Goal: Complete application form: Complete application form

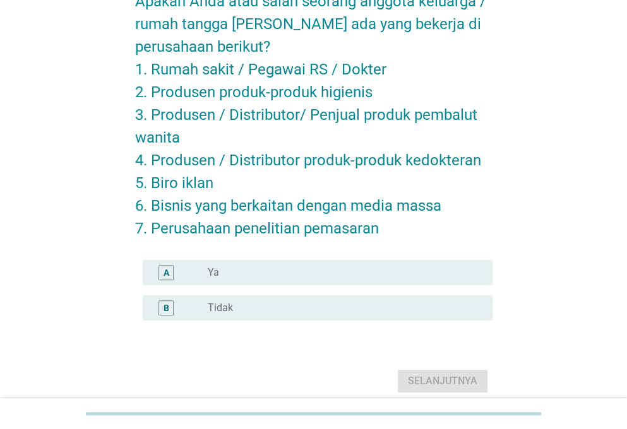
scroll to position [105, 0]
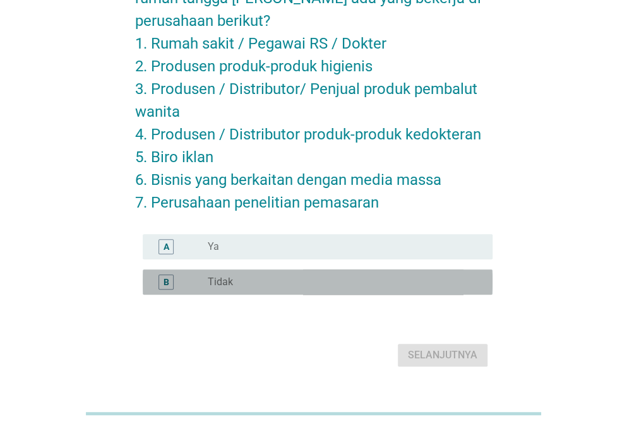
click at [246, 278] on div "radio_button_unchecked Tidak" at bounding box center [340, 282] width 264 height 13
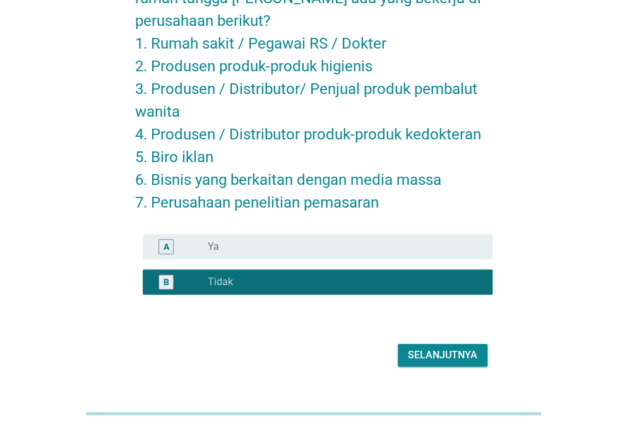
click at [468, 359] on div "Selanjutnya" at bounding box center [442, 355] width 69 height 15
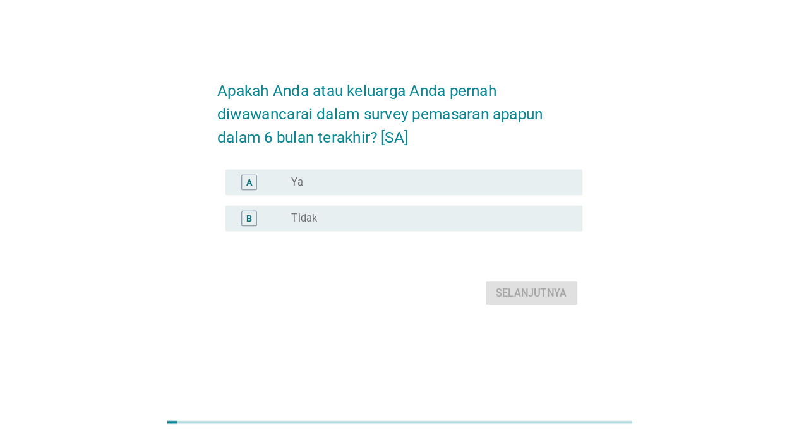
scroll to position [0, 0]
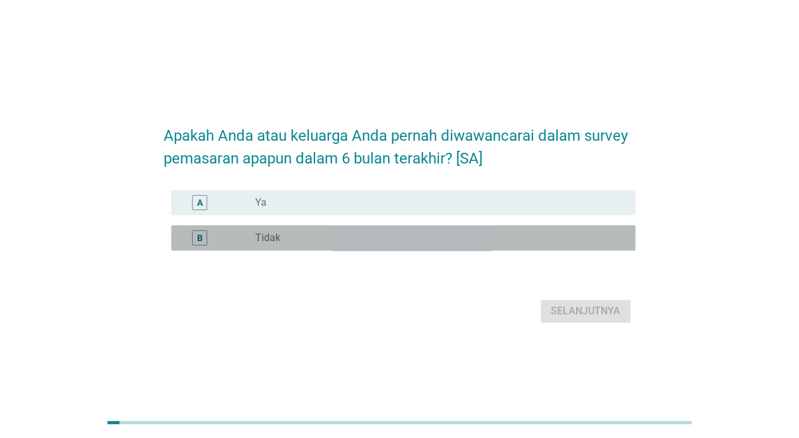
click at [333, 230] on div "radio_button_unchecked Tidak" at bounding box center [440, 237] width 370 height 15
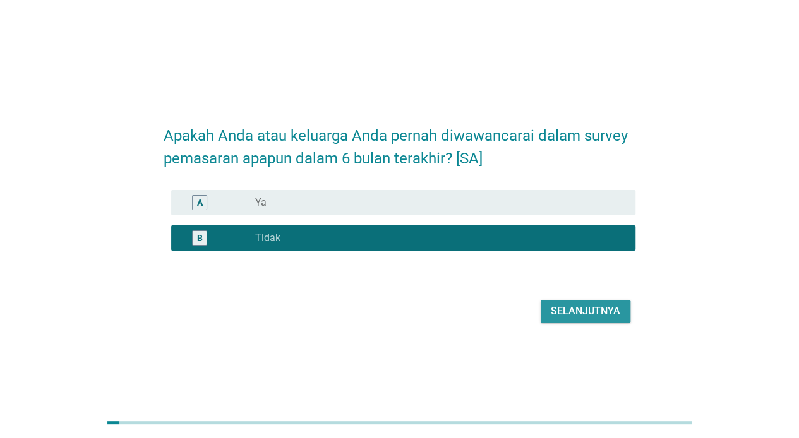
click at [597, 317] on div "Selanjutnya" at bounding box center [584, 311] width 69 height 15
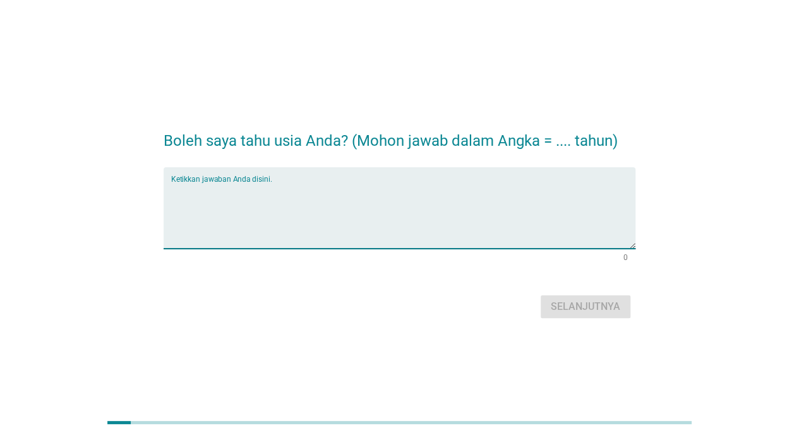
click at [508, 189] on textarea "Ketikkan jawaban Anda disini." at bounding box center [403, 215] width 464 height 66
type textarea "26"
click at [582, 298] on button "Selanjutnya" at bounding box center [585, 306] width 90 height 23
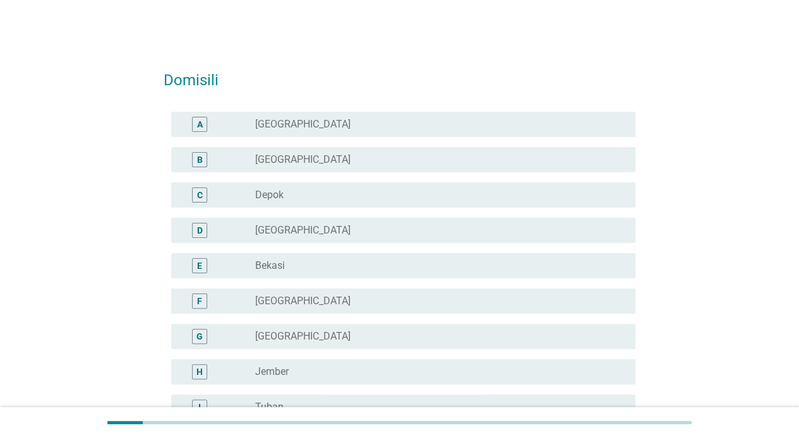
click at [304, 295] on div "radio_button_unchecked [GEOGRAPHIC_DATA]" at bounding box center [435, 301] width 360 height 13
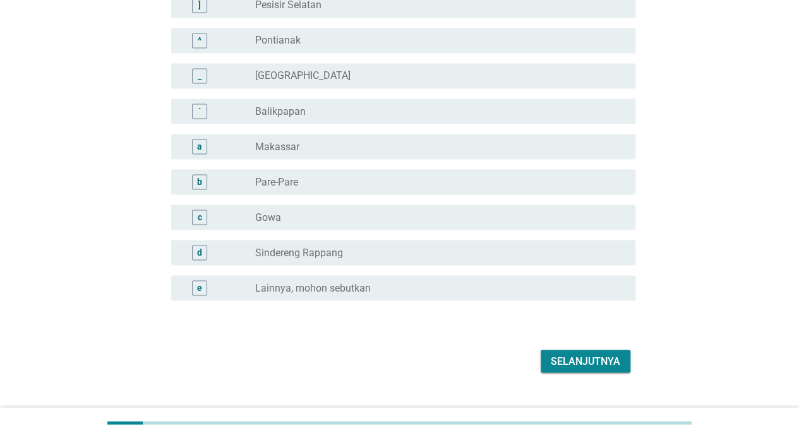
scroll to position [1134, 0]
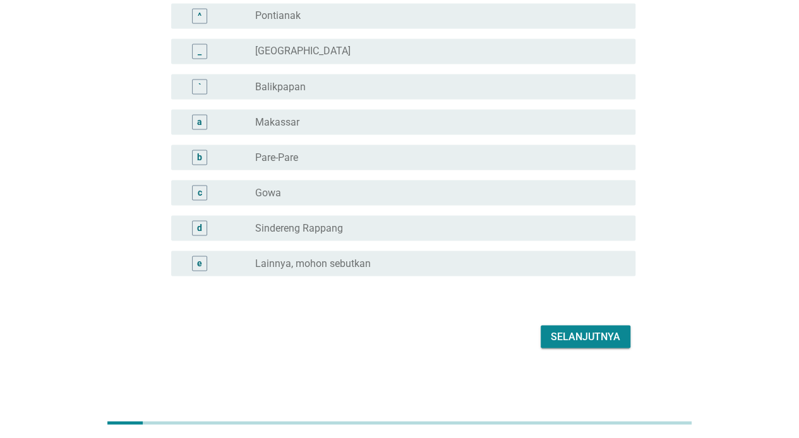
click at [604, 332] on div "Selanjutnya" at bounding box center [584, 336] width 69 height 15
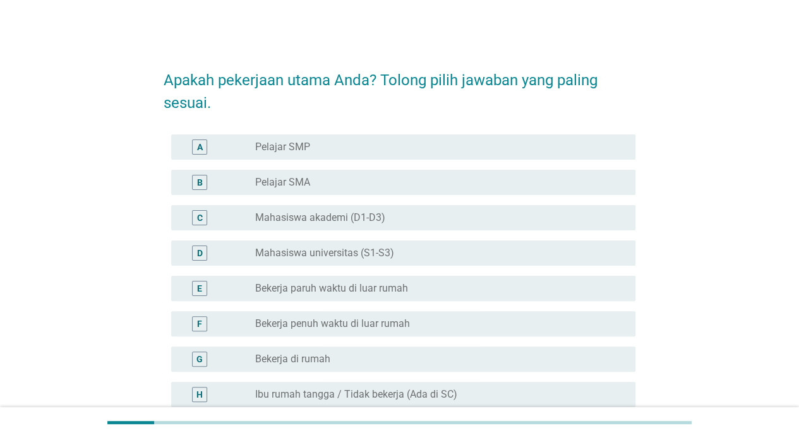
scroll to position [105, 0]
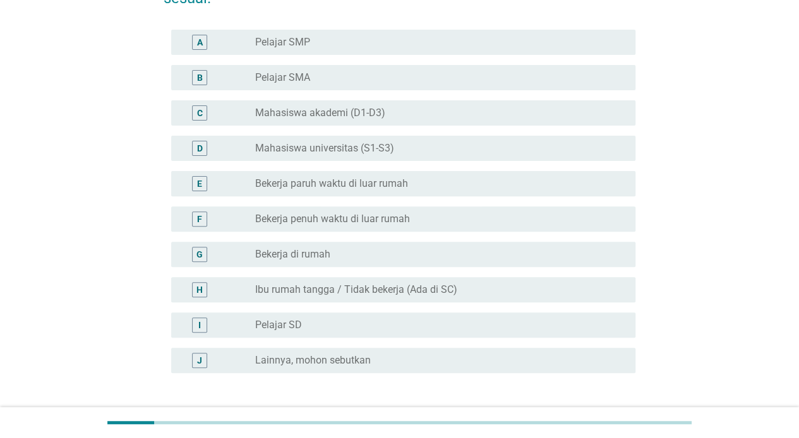
click at [362, 208] on div "F radio_button_unchecked Bekerja penuh waktu di luar rumah" at bounding box center [403, 218] width 464 height 25
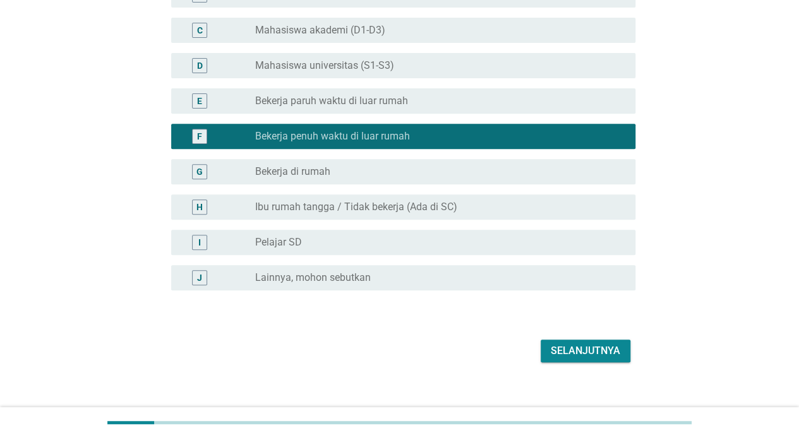
scroll to position [202, 0]
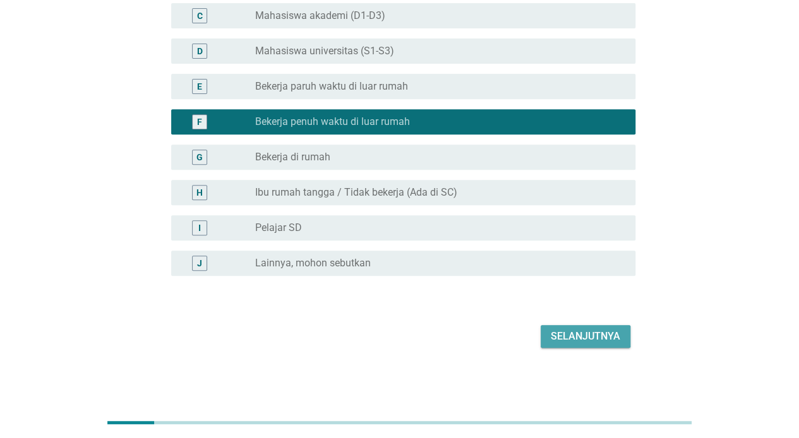
click at [585, 342] on div "Selanjutnya" at bounding box center [584, 336] width 69 height 15
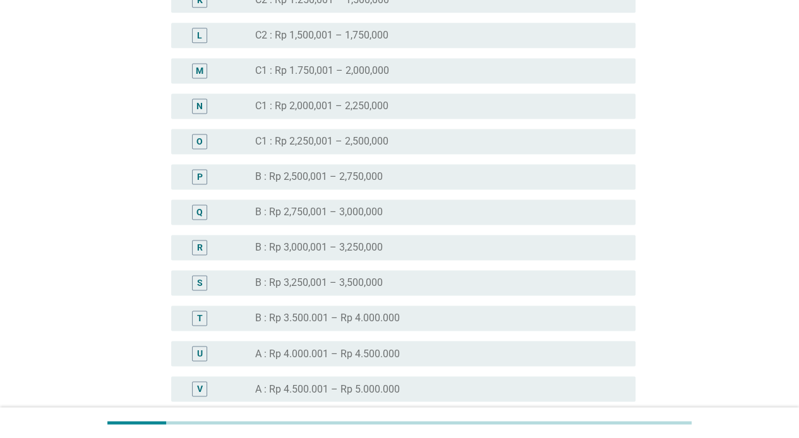
scroll to position [1052, 0]
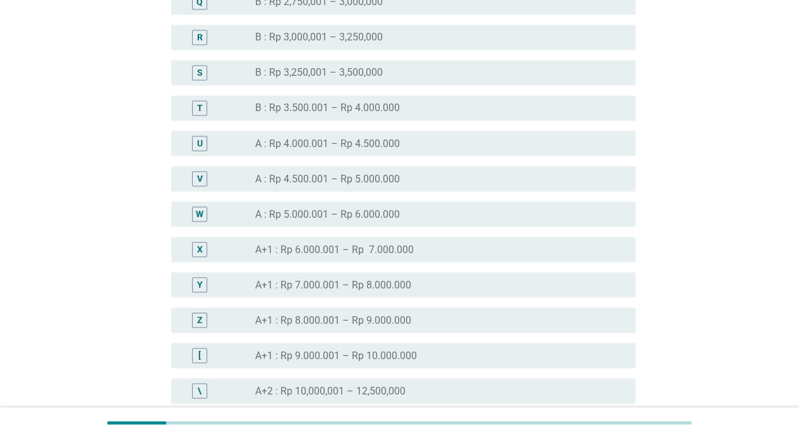
click at [376, 204] on div "W radio_button_unchecked A : Rp 5.000.001 – Rp 6.000.000" at bounding box center [403, 213] width 464 height 25
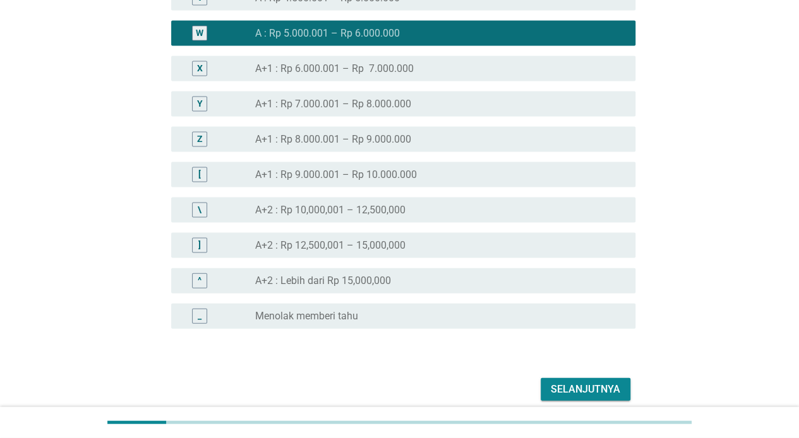
scroll to position [1285, 0]
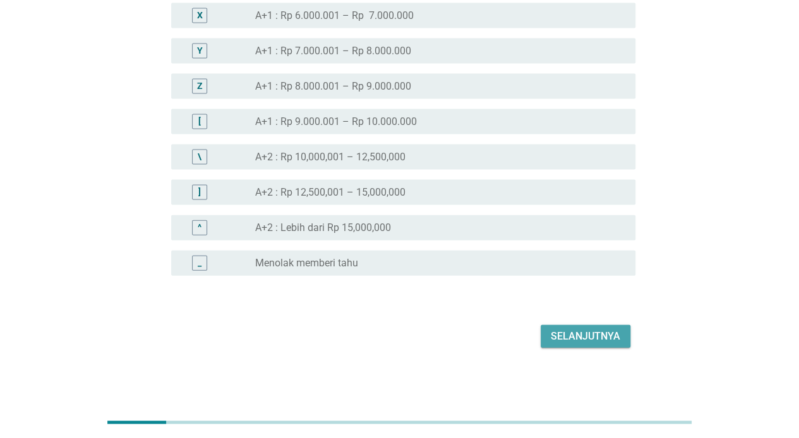
click at [589, 340] on div "Selanjutnya" at bounding box center [584, 336] width 69 height 15
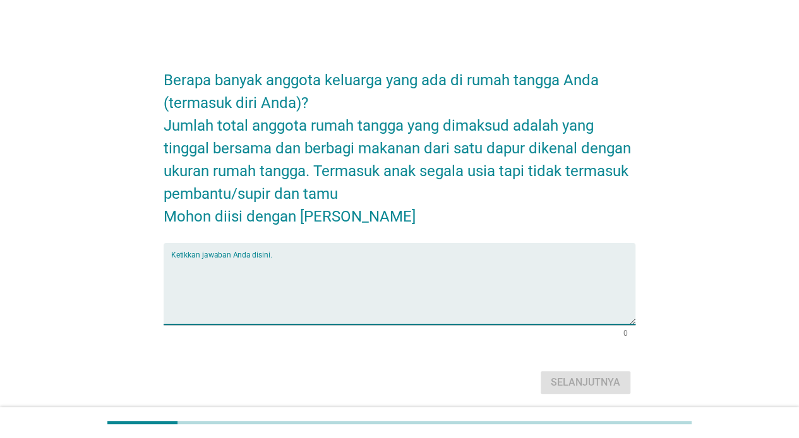
click at [402, 289] on textarea "Ketikkan jawaban Anda disini." at bounding box center [403, 291] width 464 height 66
type textarea "5"
type textarea "4"
click at [621, 392] on button "Selanjutnya" at bounding box center [585, 382] width 90 height 23
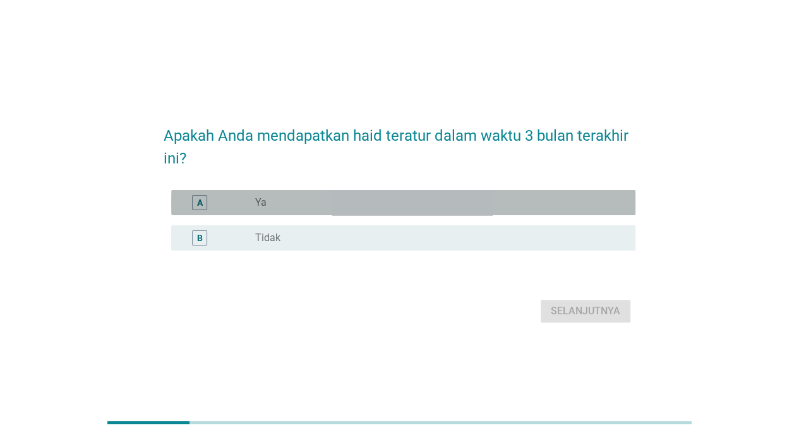
click at [314, 211] on div "A radio_button_unchecked Ya" at bounding box center [403, 202] width 464 height 25
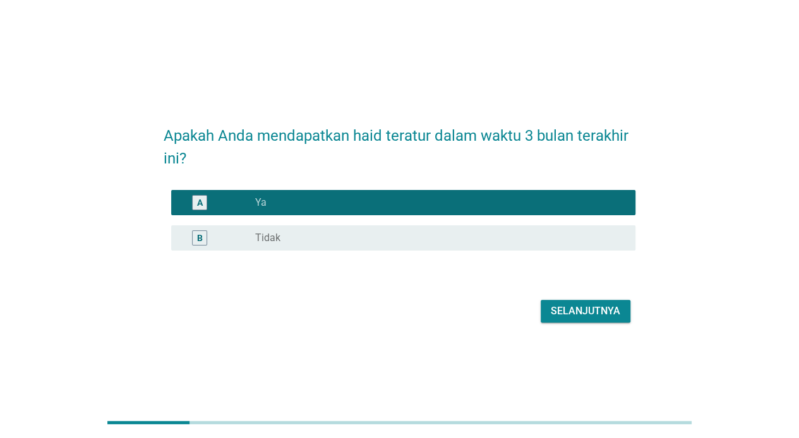
click at [576, 319] on button "Selanjutnya" at bounding box center [585, 311] width 90 height 23
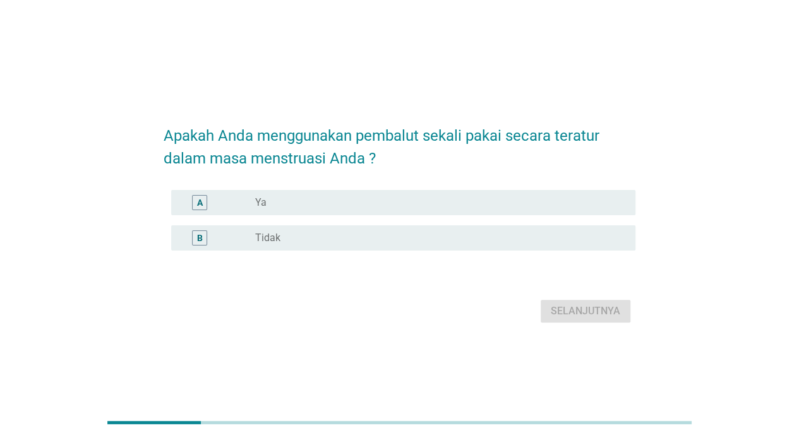
click at [299, 199] on div "radio_button_unchecked Ya" at bounding box center [435, 202] width 360 height 13
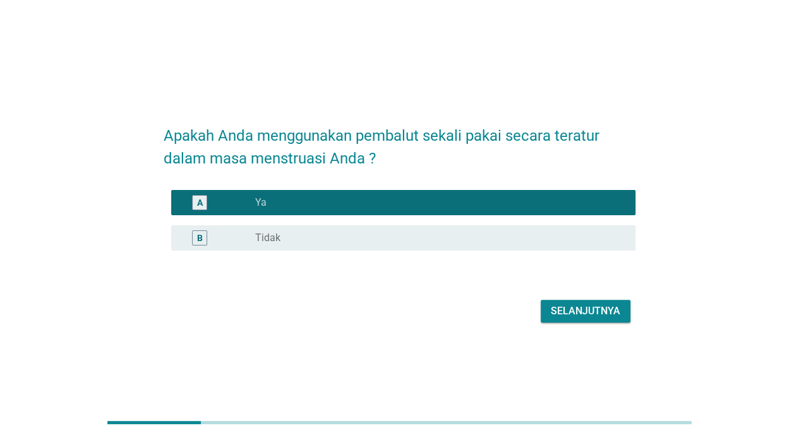
click at [591, 311] on div "Selanjutnya" at bounding box center [584, 311] width 69 height 15
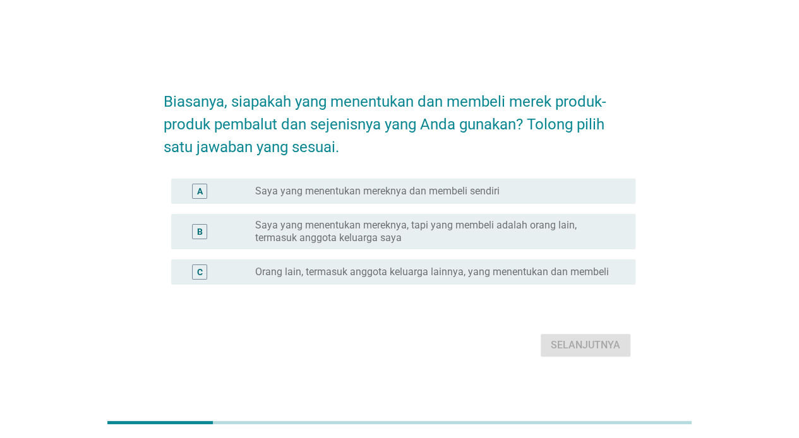
click at [267, 191] on label "Saya yang menentukan mereknya dan membeli sendiri" at bounding box center [377, 191] width 244 height 13
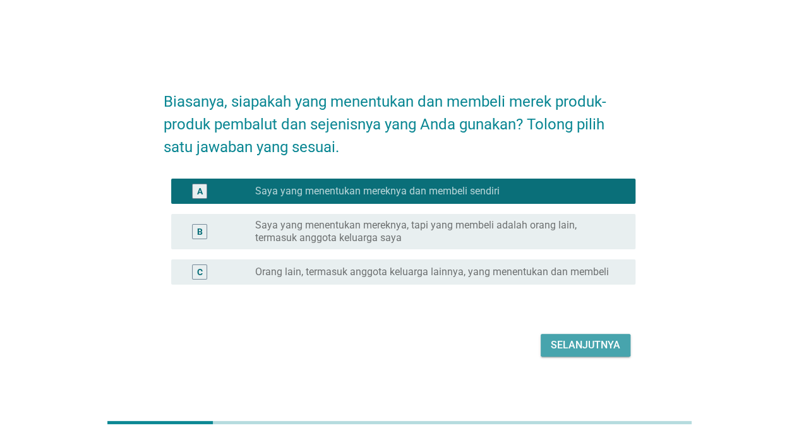
click at [585, 346] on div "Selanjutnya" at bounding box center [584, 345] width 69 height 15
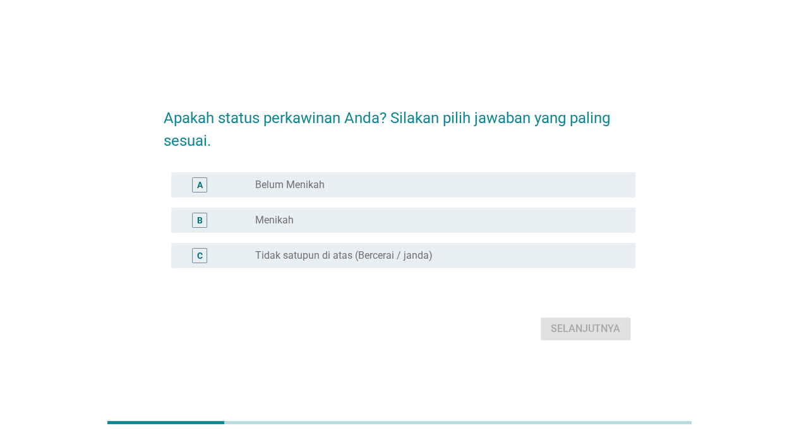
click at [359, 189] on div "radio_button_unchecked Belum Menikah" at bounding box center [435, 185] width 360 height 13
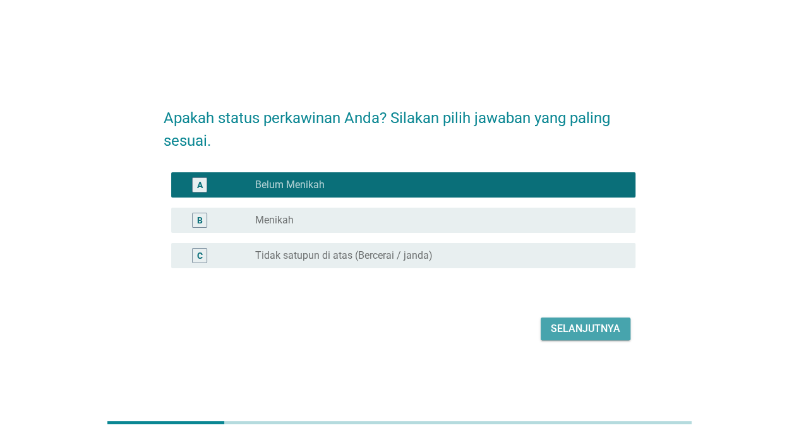
click at [573, 331] on div "Selanjutnya" at bounding box center [584, 328] width 69 height 15
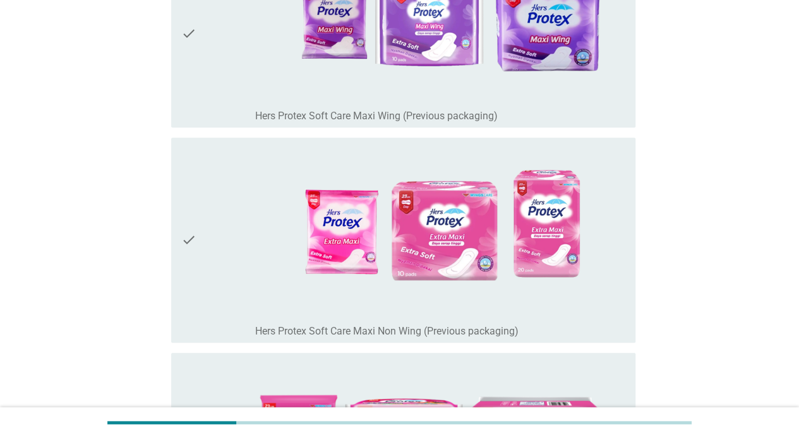
scroll to position [526, 0]
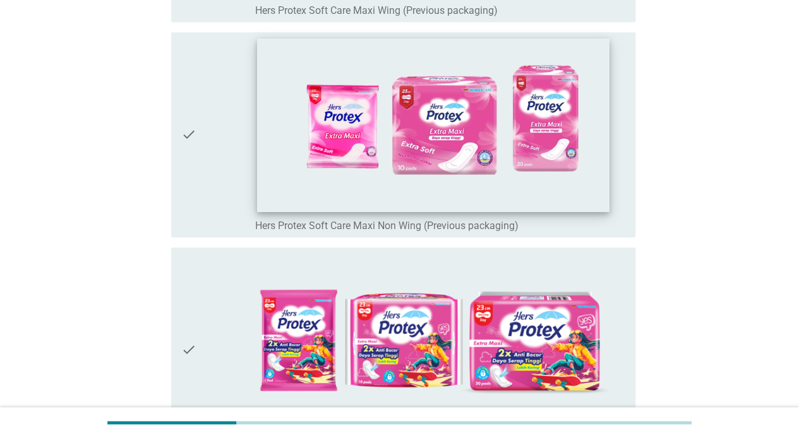
click at [452, 107] on img at bounding box center [433, 125] width 352 height 174
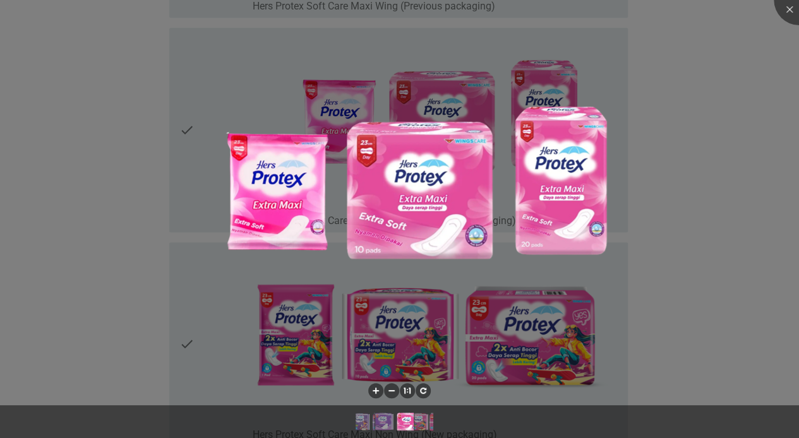
click at [626, 193] on div at bounding box center [399, 219] width 799 height 438
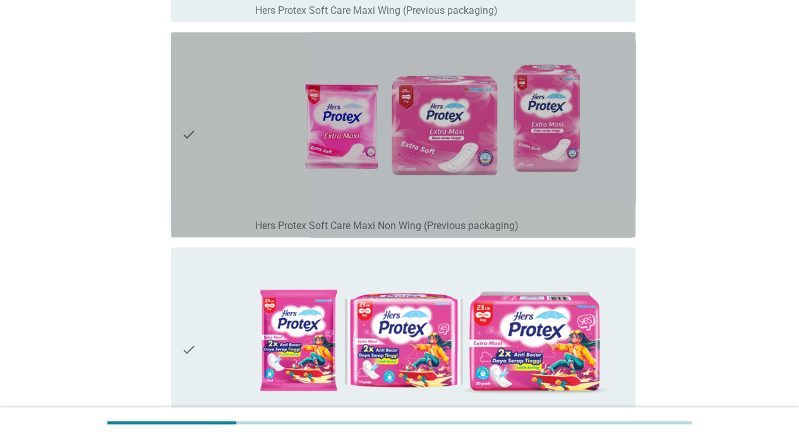
click at [196, 136] on icon "check" at bounding box center [188, 134] width 15 height 195
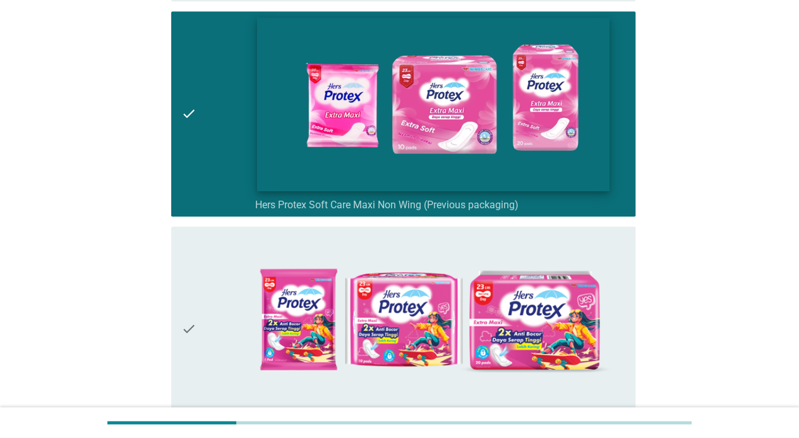
scroll to position [722, 0]
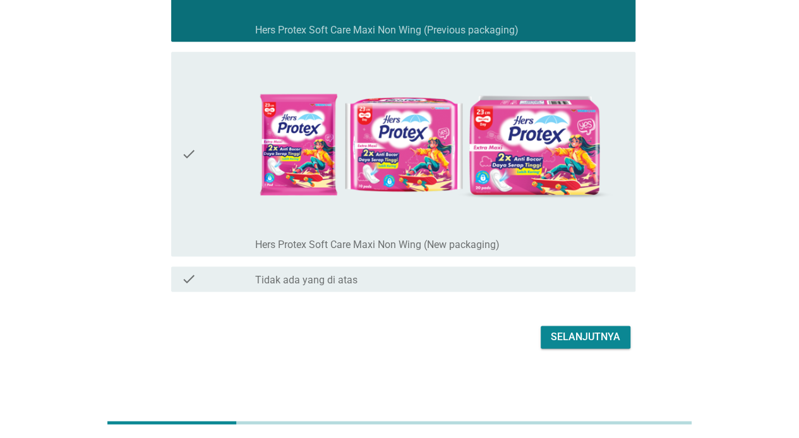
click at [591, 343] on div "Selanjutnya" at bounding box center [584, 337] width 69 height 15
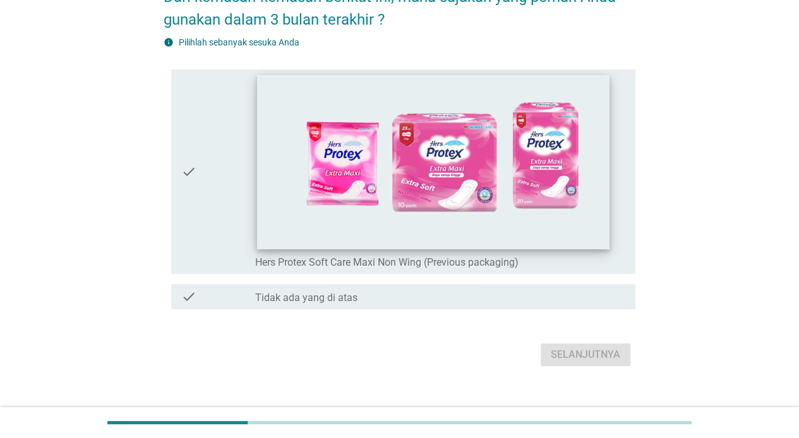
scroll to position [102, 0]
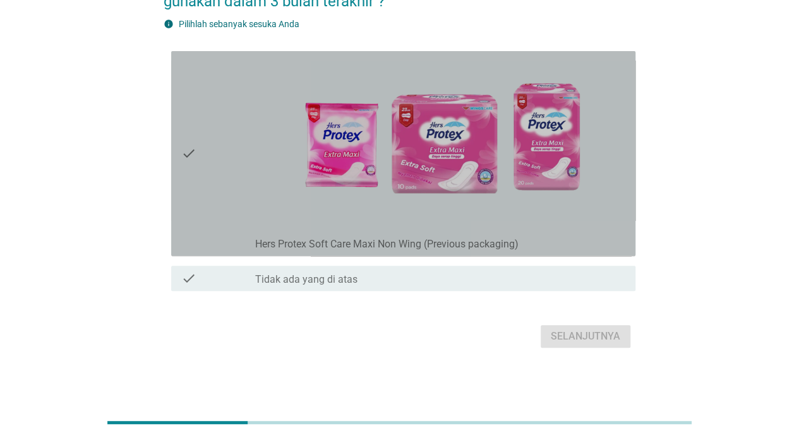
click at [207, 164] on div "check" at bounding box center [218, 153] width 74 height 195
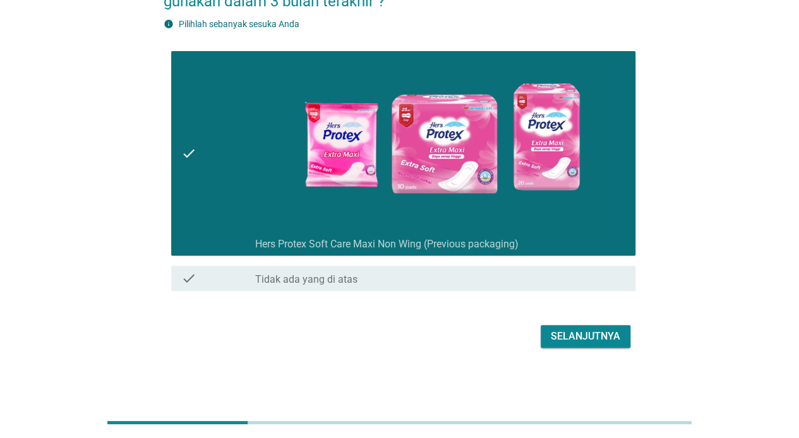
click at [586, 337] on div "Selanjutnya" at bounding box center [584, 336] width 69 height 15
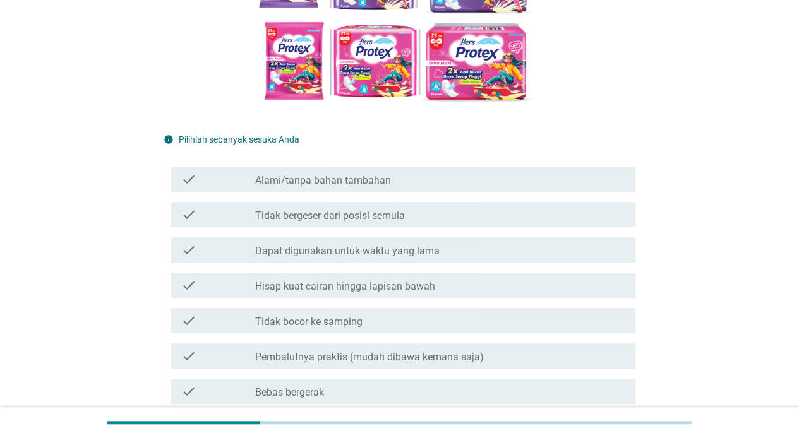
scroll to position [316, 0]
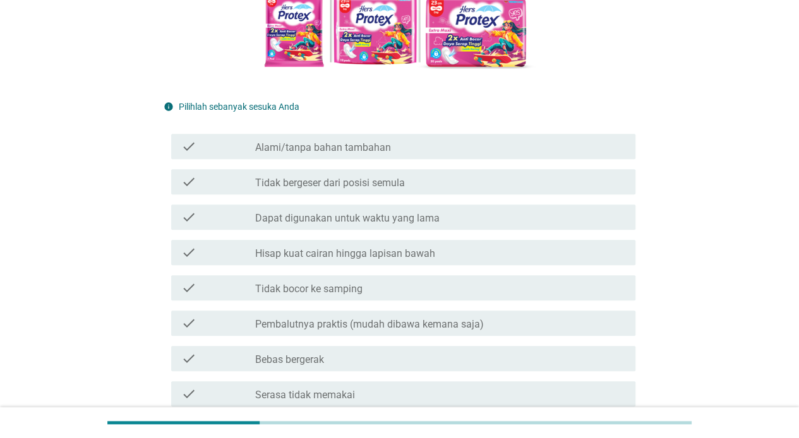
click at [431, 292] on div "check_box_outline_blank Tidak bocor ke samping" at bounding box center [440, 287] width 370 height 15
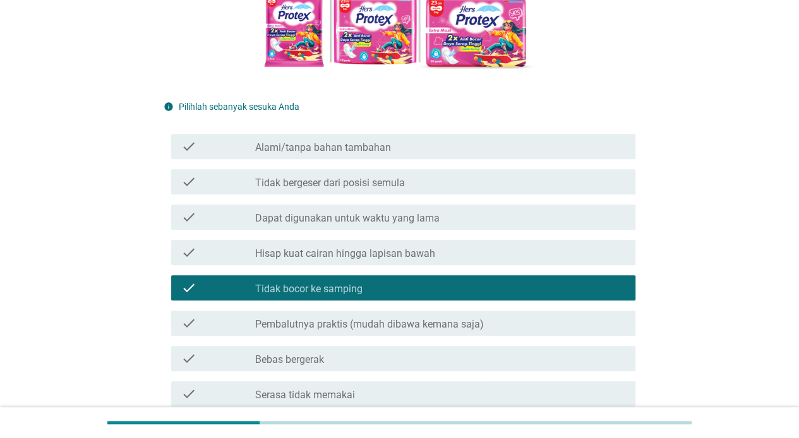
click at [438, 333] on div "check check_box_outline_blank Pembalutnya praktis (mudah dibawa kemana saja)" at bounding box center [403, 323] width 464 height 25
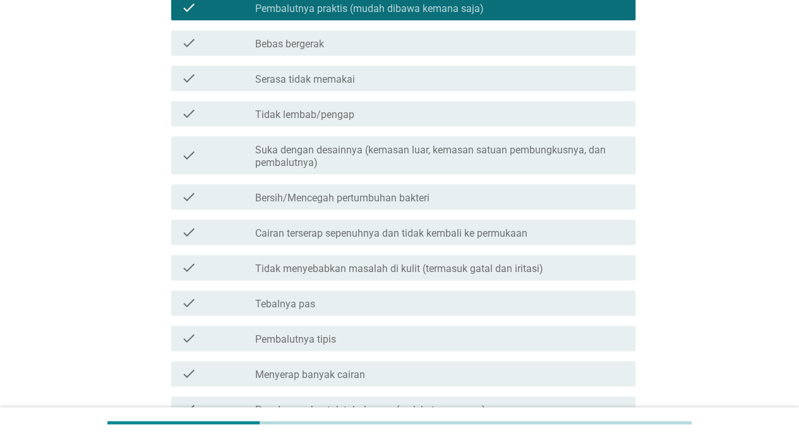
scroll to position [736, 0]
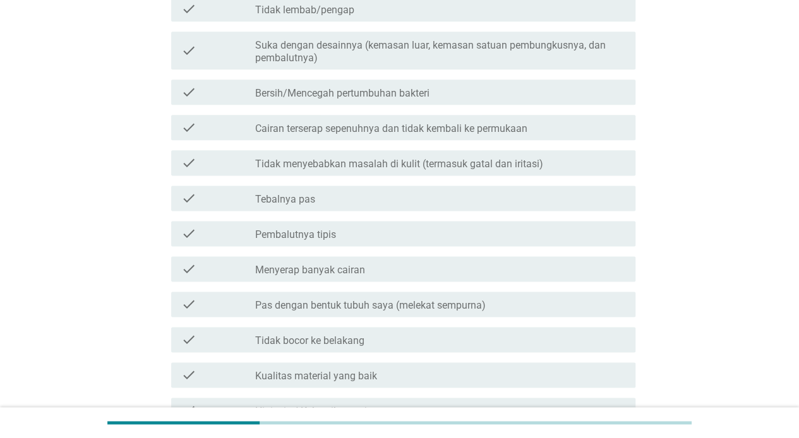
click at [434, 199] on div "check_box_outline_blank Tebalnya pas" at bounding box center [440, 198] width 370 height 15
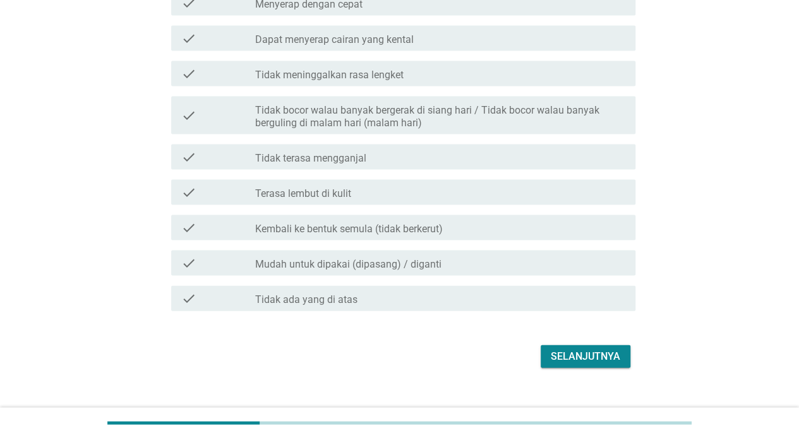
scroll to position [1235, 0]
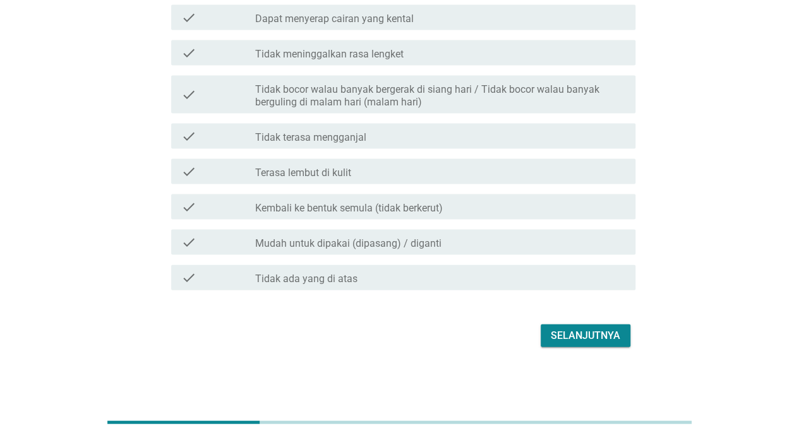
click at [561, 331] on div "Selanjutnya" at bounding box center [584, 335] width 69 height 15
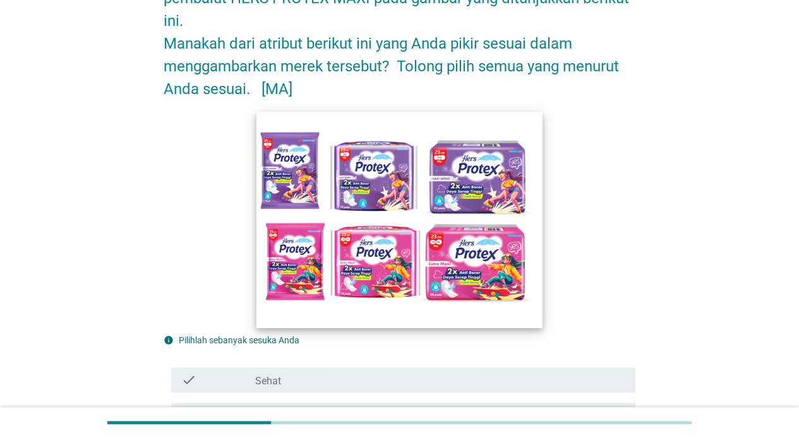
scroll to position [316, 0]
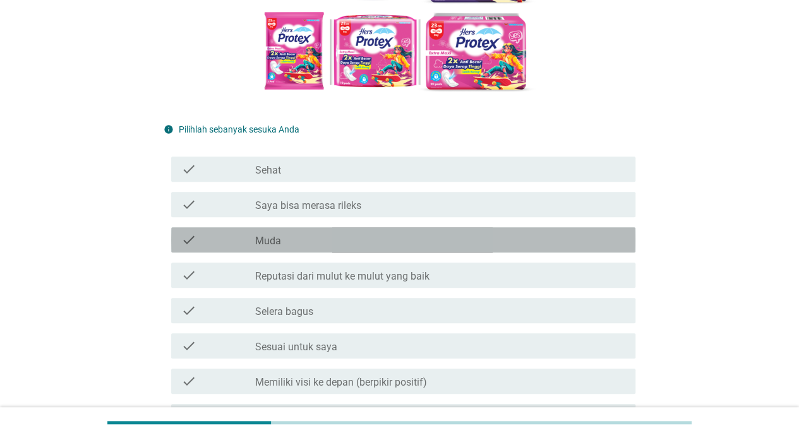
click at [430, 239] on div "check_box_outline_blank Muda" at bounding box center [440, 239] width 370 height 15
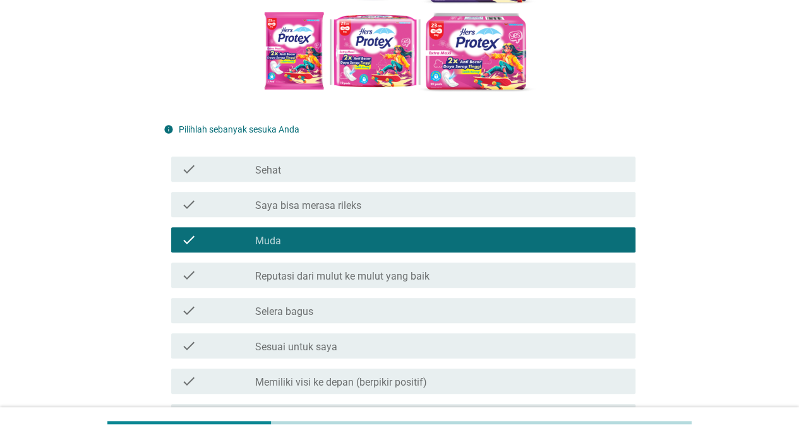
scroll to position [420, 0]
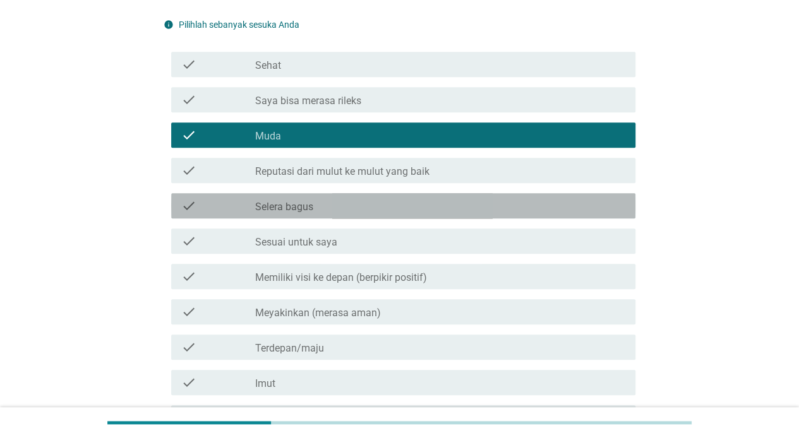
click at [384, 210] on div "check_box_outline_blank Selera bagus" at bounding box center [440, 205] width 370 height 15
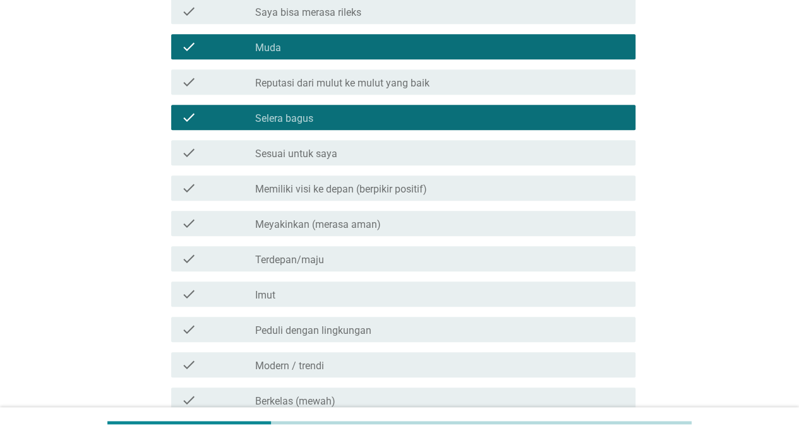
scroll to position [526, 0]
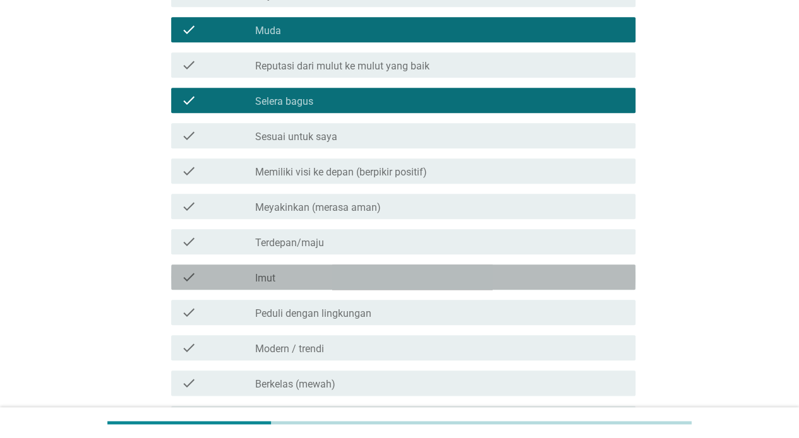
click at [367, 285] on div "check check_box_outline_blank Imut" at bounding box center [403, 276] width 464 height 25
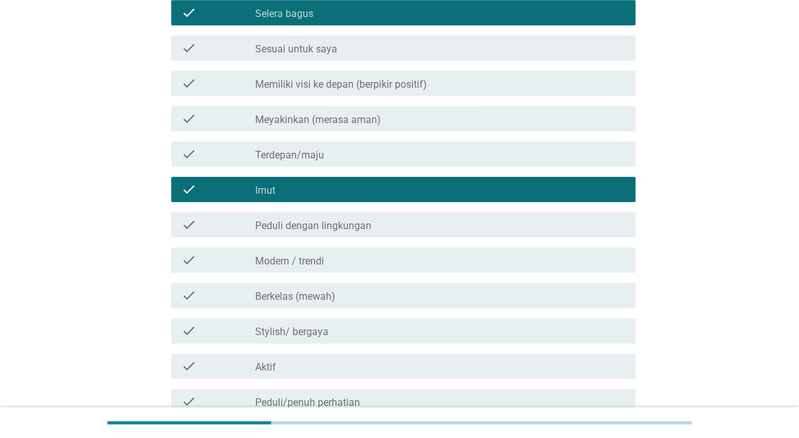
scroll to position [631, 0]
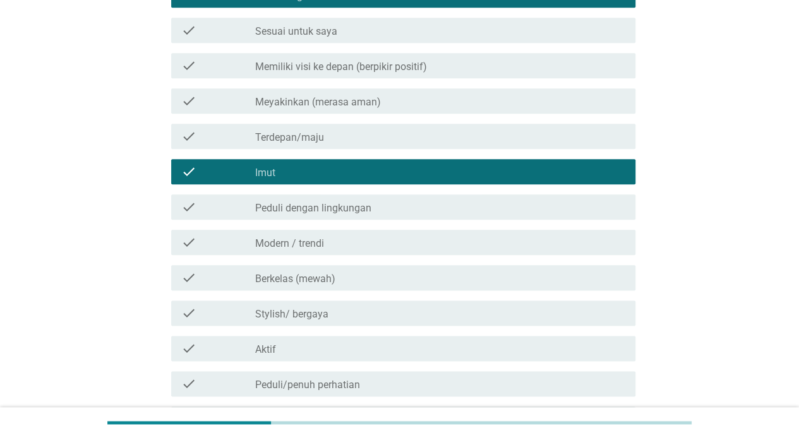
click at [443, 229] on div "check check_box_outline_blank Modern / trendi" at bounding box center [399, 242] width 472 height 35
click at [437, 242] on div "check_box_outline_blank Modern / trendi" at bounding box center [440, 242] width 370 height 15
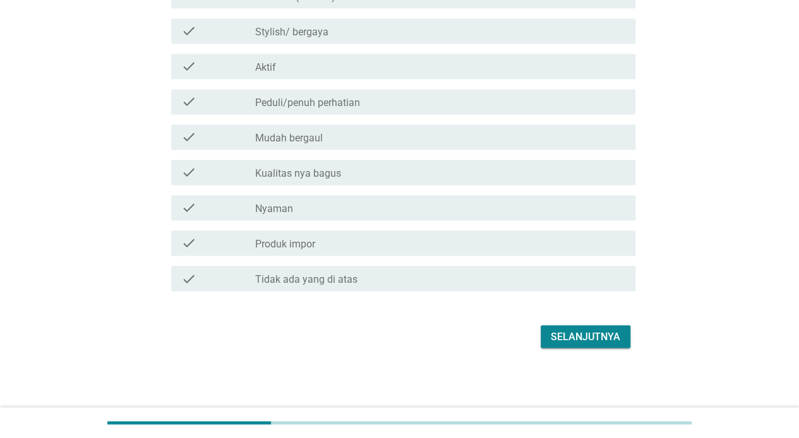
scroll to position [914, 0]
click at [590, 333] on div "Selanjutnya" at bounding box center [584, 335] width 69 height 15
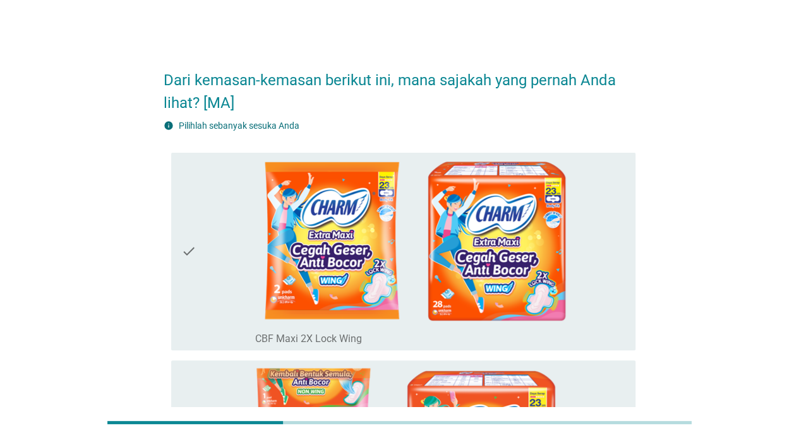
scroll to position [0, 0]
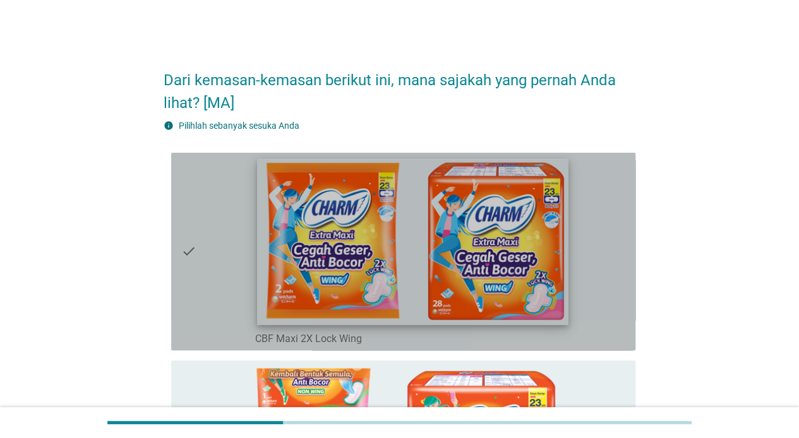
click at [452, 240] on img at bounding box center [412, 241] width 311 height 166
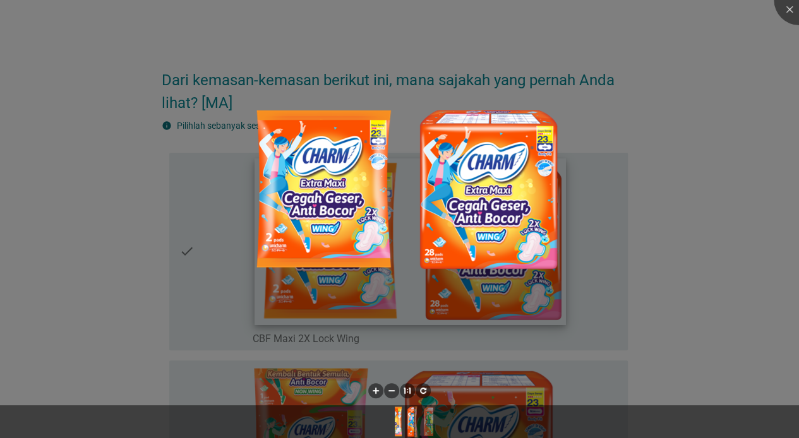
scroll to position [210, 0]
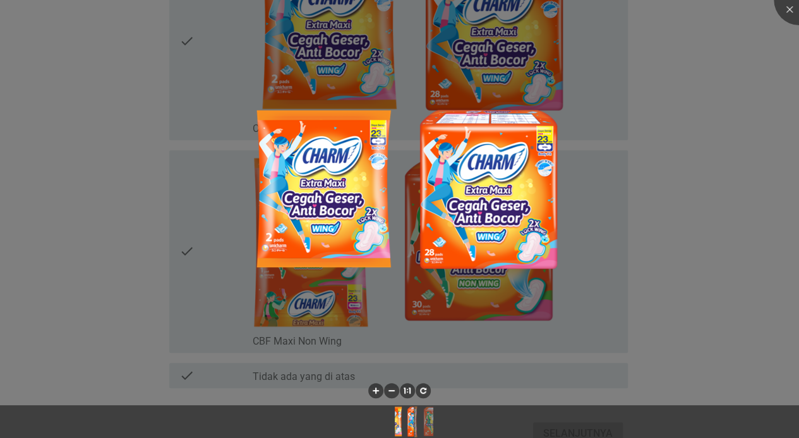
click at [626, 264] on div at bounding box center [399, 219] width 799 height 438
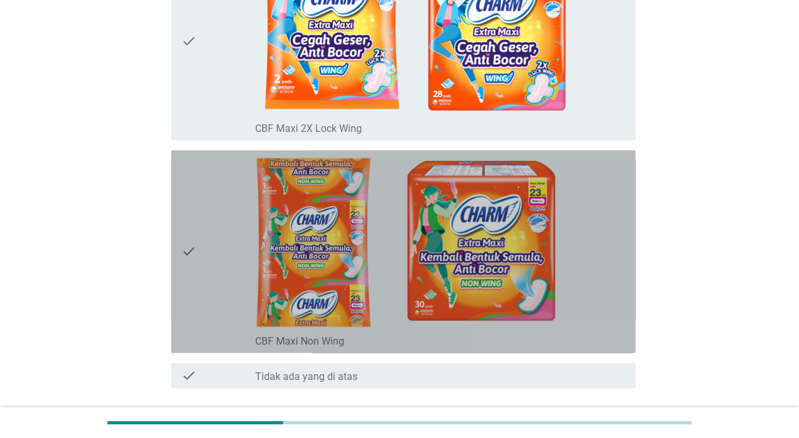
click at [207, 264] on div "check" at bounding box center [218, 251] width 74 height 193
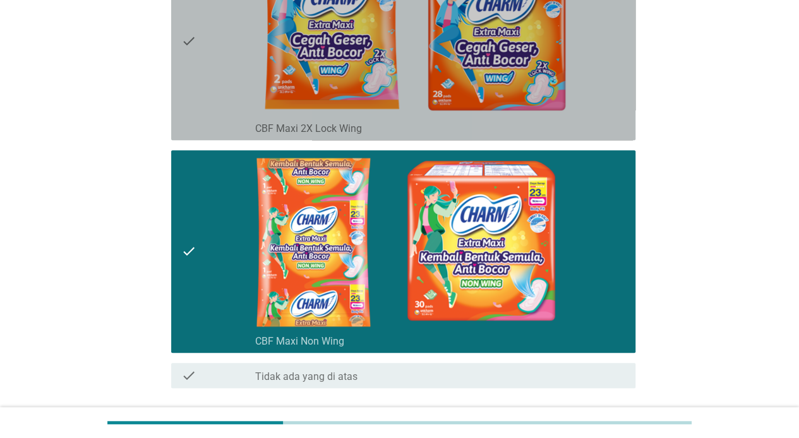
click at [207, 91] on div "check" at bounding box center [218, 41] width 74 height 187
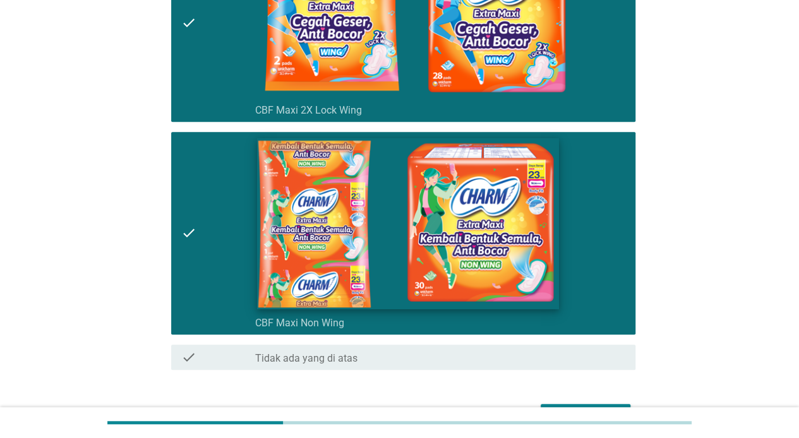
scroll to position [307, 0]
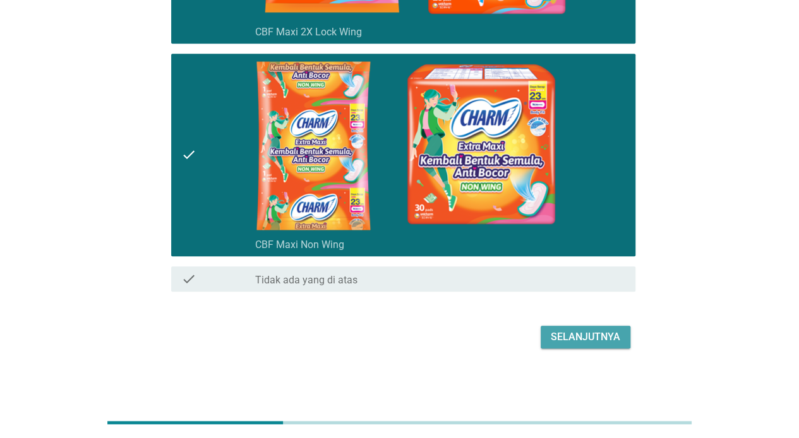
click at [588, 336] on div "Selanjutnya" at bounding box center [584, 337] width 69 height 15
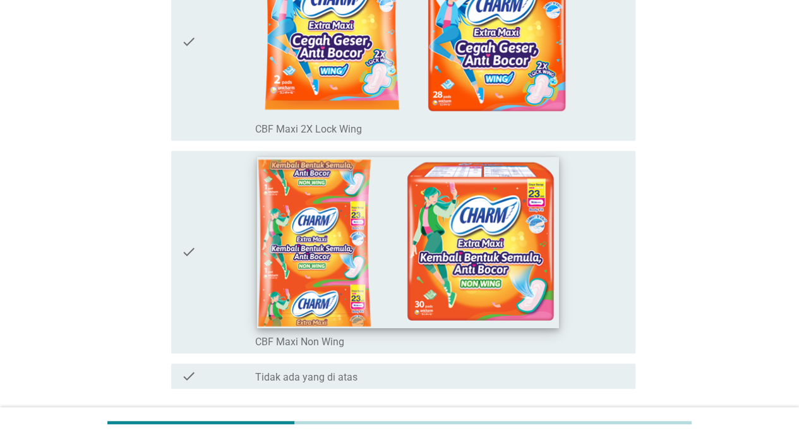
scroll to position [210, 0]
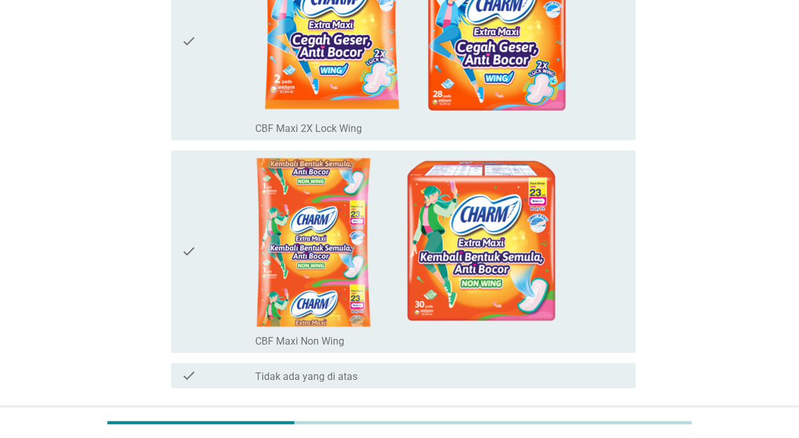
click at [202, 261] on div "check" at bounding box center [218, 251] width 74 height 193
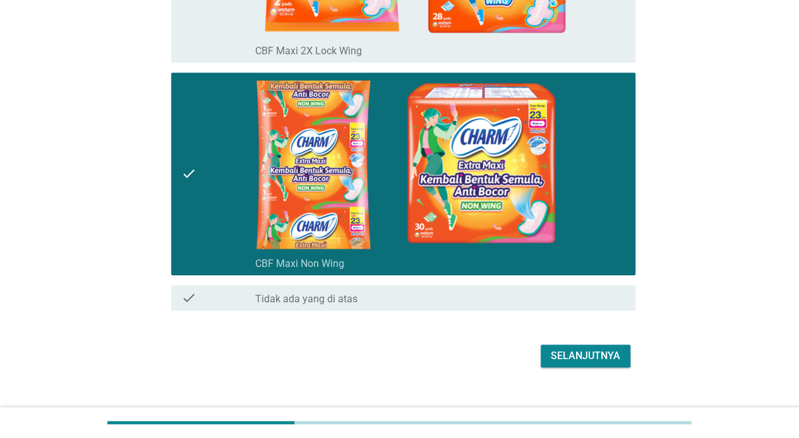
scroll to position [307, 0]
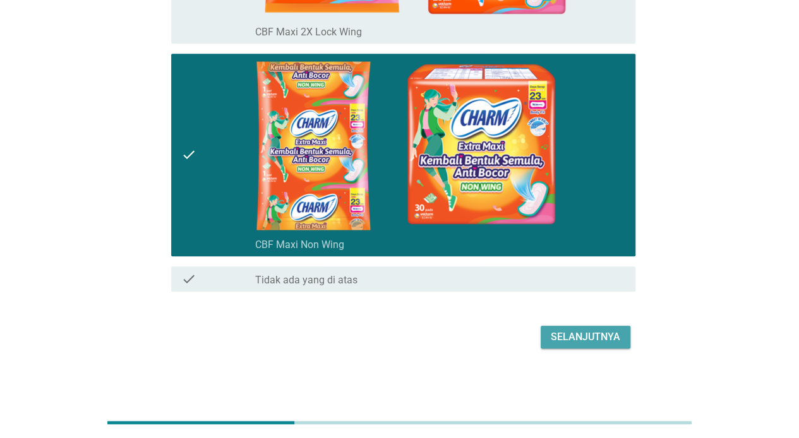
click at [591, 330] on div "Selanjutnya" at bounding box center [584, 337] width 69 height 15
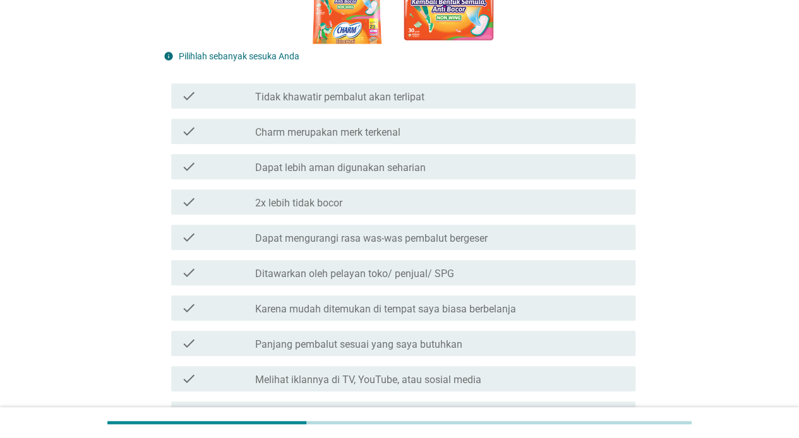
scroll to position [316, 0]
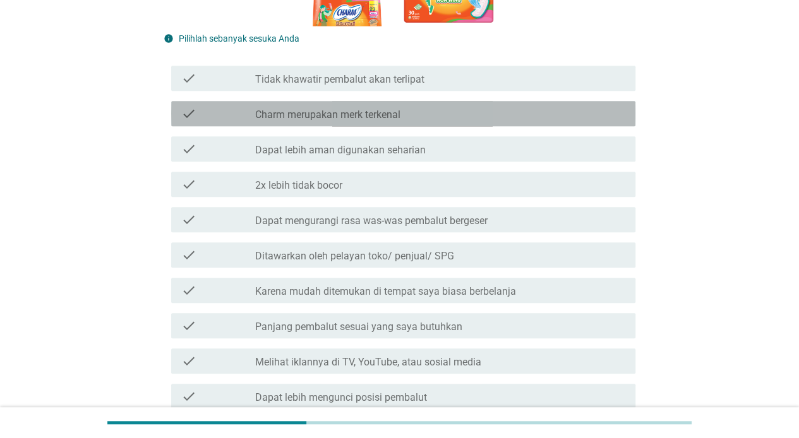
click at [424, 115] on div "check_box_outline_blank Charm merupakan merk terkenal" at bounding box center [440, 113] width 370 height 15
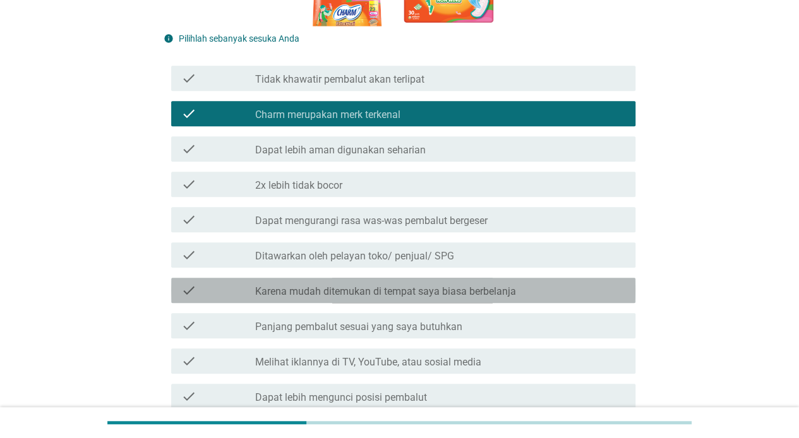
click at [402, 289] on label "Karena mudah ditemukan di tempat saya biasa berbelanja" at bounding box center [385, 291] width 261 height 13
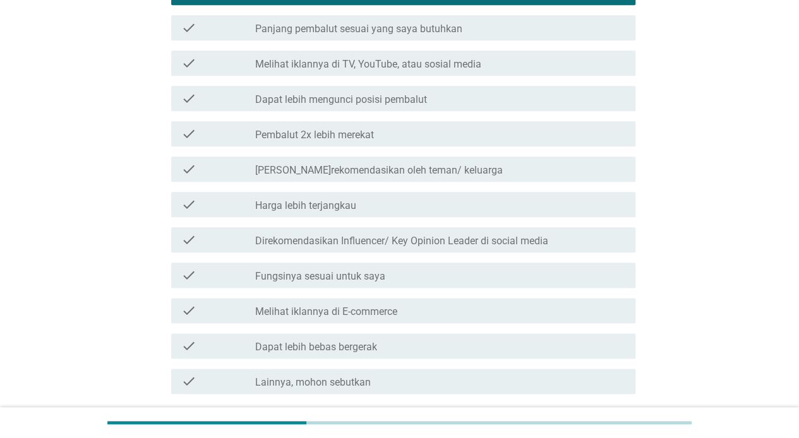
scroll to position [631, 0]
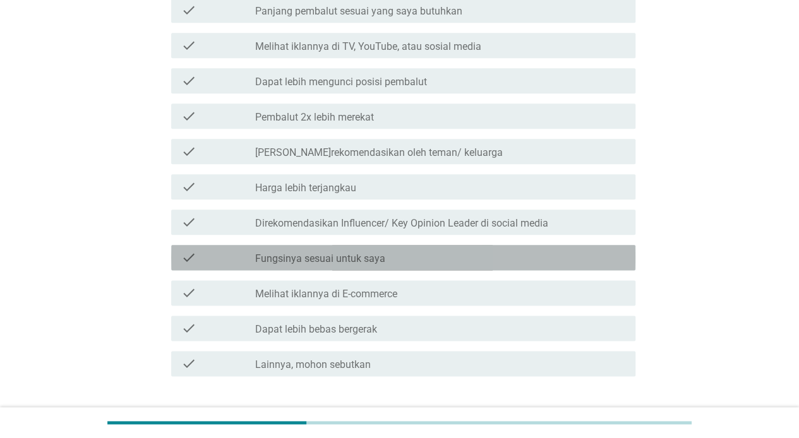
click at [366, 267] on div "check check_box_outline_blank Fungsinya sesuai untuk saya" at bounding box center [403, 257] width 464 height 25
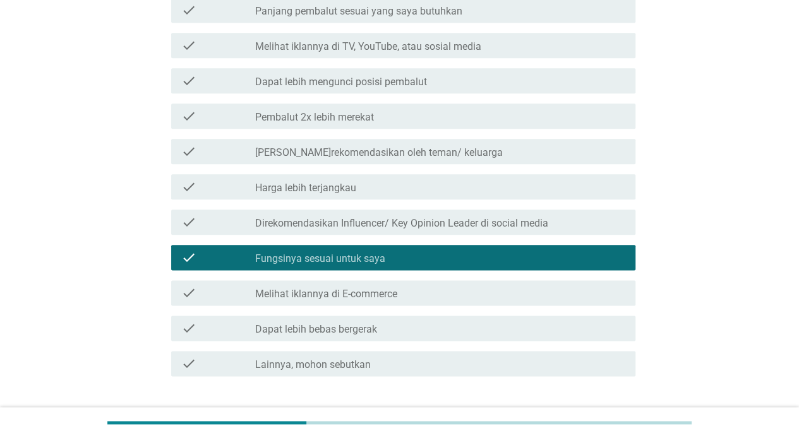
scroll to position [717, 0]
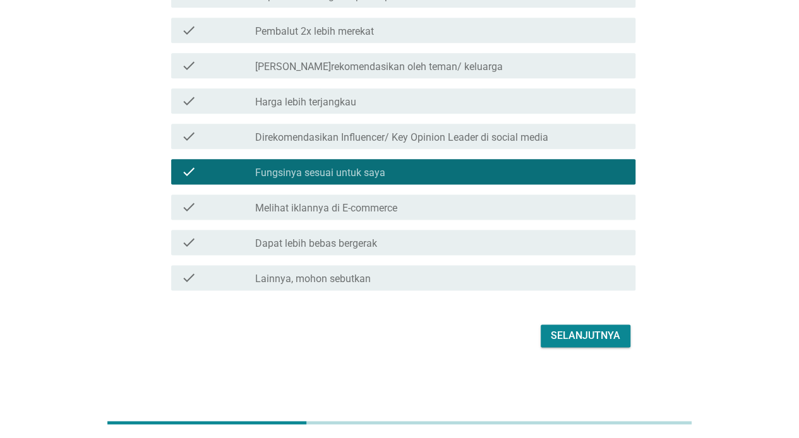
click at [626, 348] on div "Selanjutnya" at bounding box center [399, 336] width 472 height 30
click at [573, 324] on button "Selanjutnya" at bounding box center [585, 335] width 90 height 23
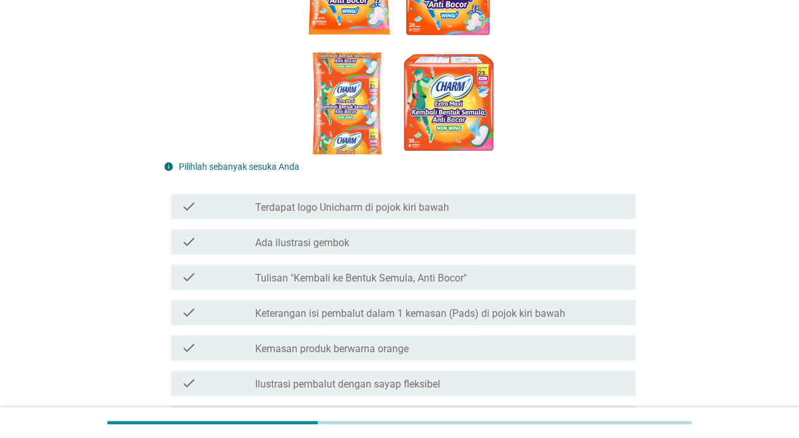
scroll to position [316, 0]
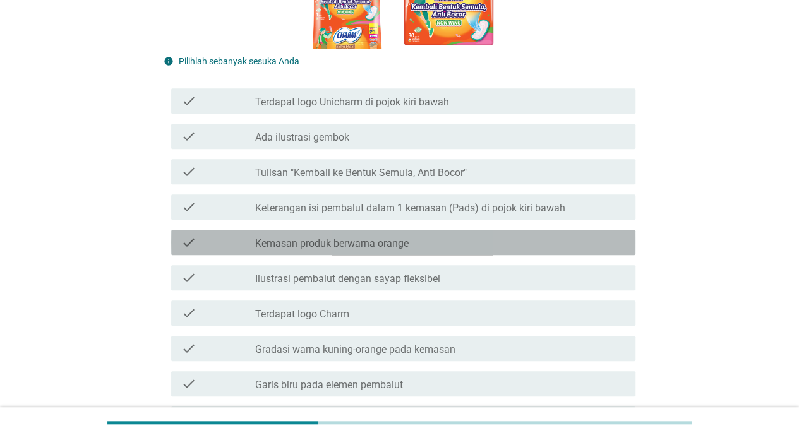
click at [366, 237] on label "Kemasan produk berwarna orange" at bounding box center [331, 243] width 153 height 13
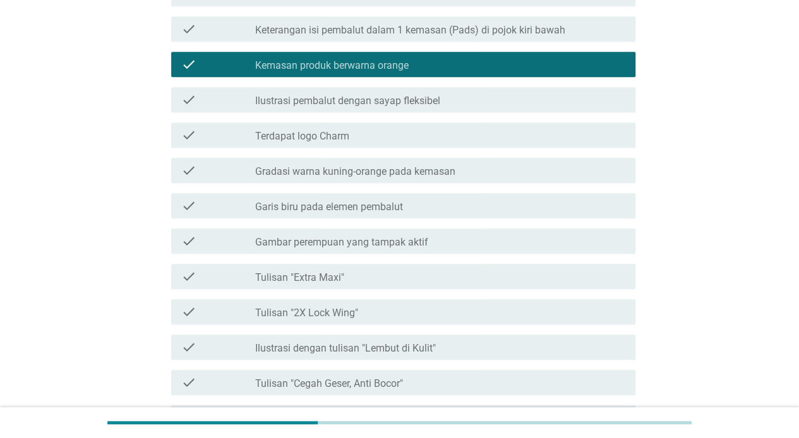
scroll to position [526, 0]
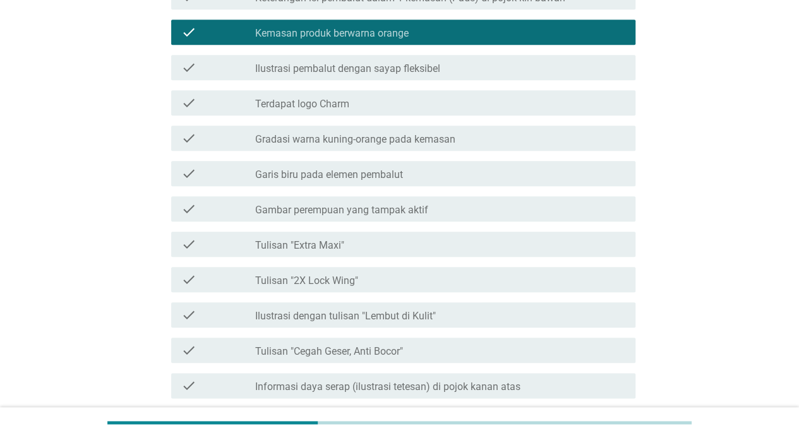
click at [369, 237] on div "check_box_outline_blank Tulisan "Extra Maxi"" at bounding box center [440, 244] width 370 height 15
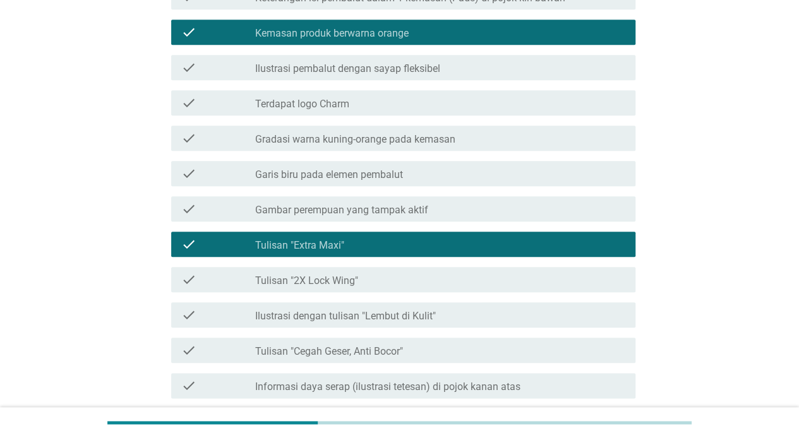
click at [360, 310] on label "Ilustrasi dengan tulisan "Lembut di Kulit"" at bounding box center [345, 316] width 181 height 13
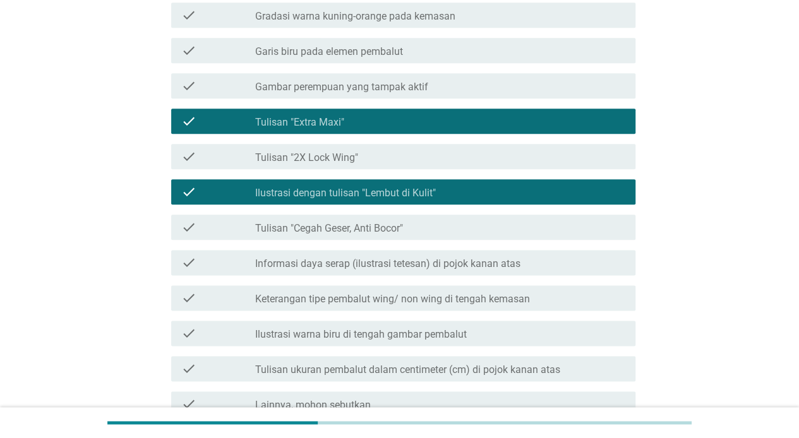
scroll to position [0, 0]
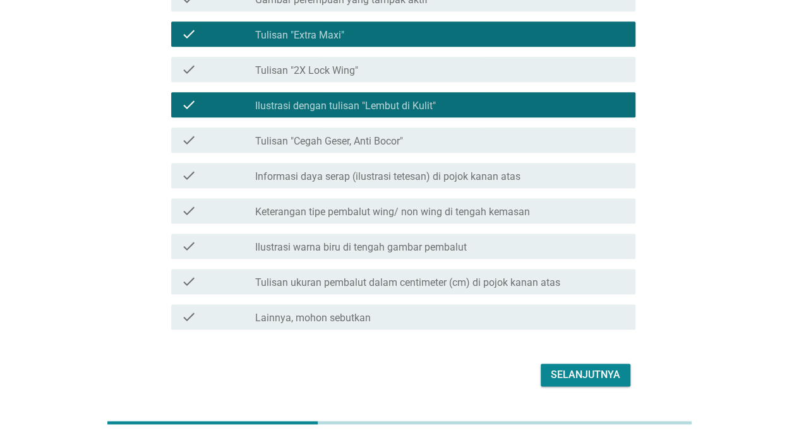
click at [602, 367] on div "Selanjutnya" at bounding box center [584, 374] width 69 height 15
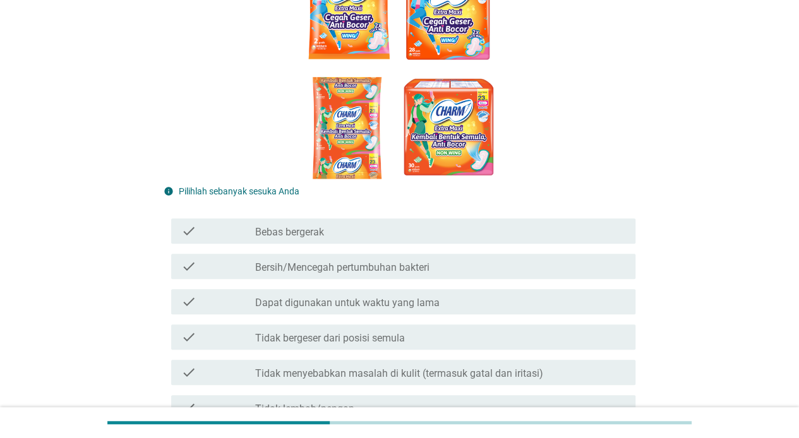
scroll to position [316, 0]
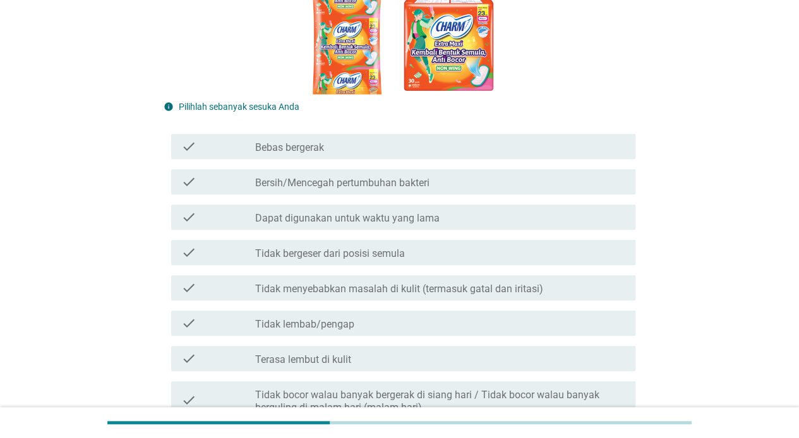
click at [380, 152] on div "check_box_outline_blank Bebas bergerak" at bounding box center [440, 146] width 370 height 15
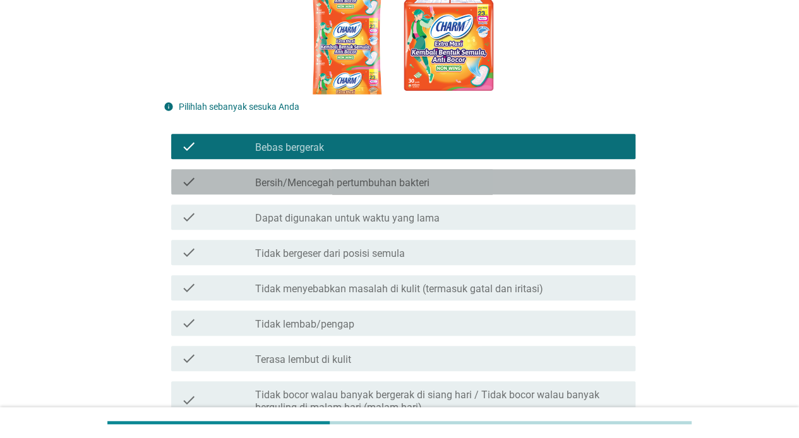
click at [391, 187] on label "Bersih/Mencegah pertumbuhan bakteri" at bounding box center [342, 183] width 174 height 13
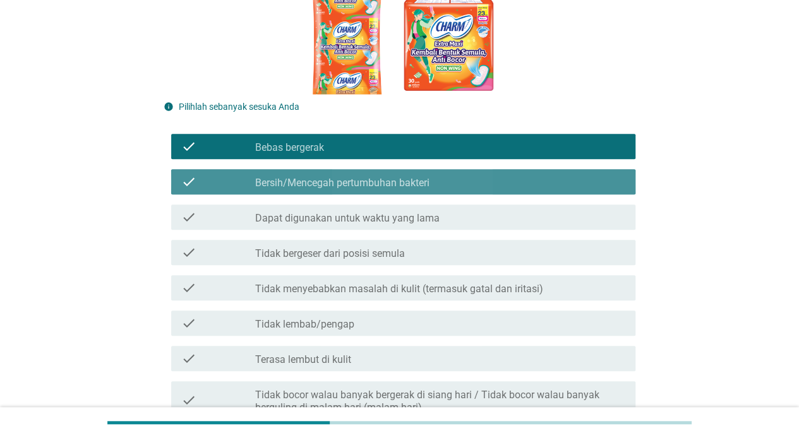
click at [391, 187] on label "Bersih/Mencegah pertumbuhan bakteri" at bounding box center [342, 183] width 174 height 13
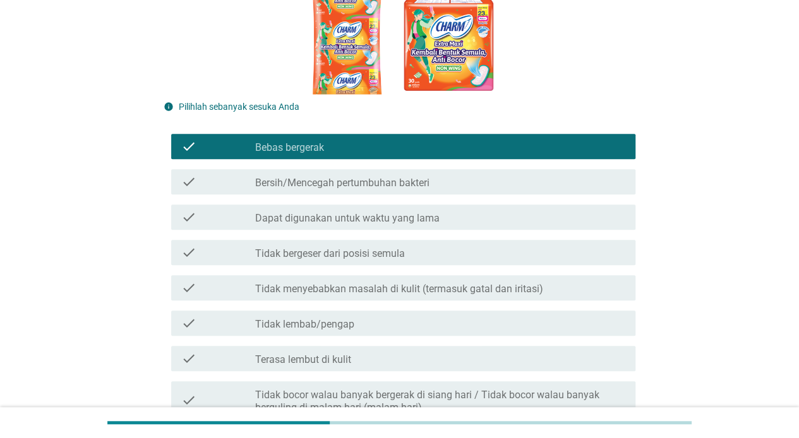
click at [391, 187] on label "Bersih/Mencegah pertumbuhan bakteri" at bounding box center [342, 183] width 174 height 13
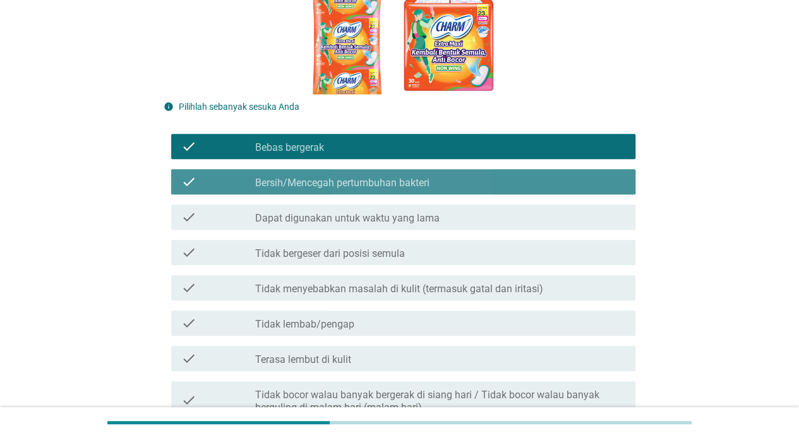
click at [391, 187] on label "Bersih/Mencegah pertumbuhan bakteri" at bounding box center [342, 183] width 174 height 13
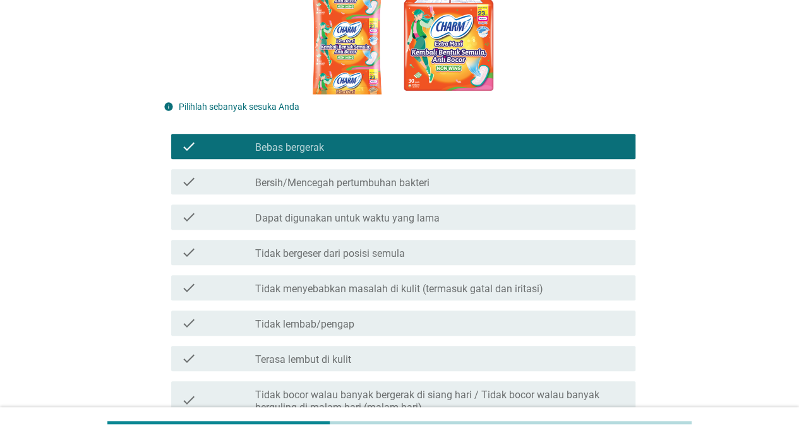
scroll to position [526, 0]
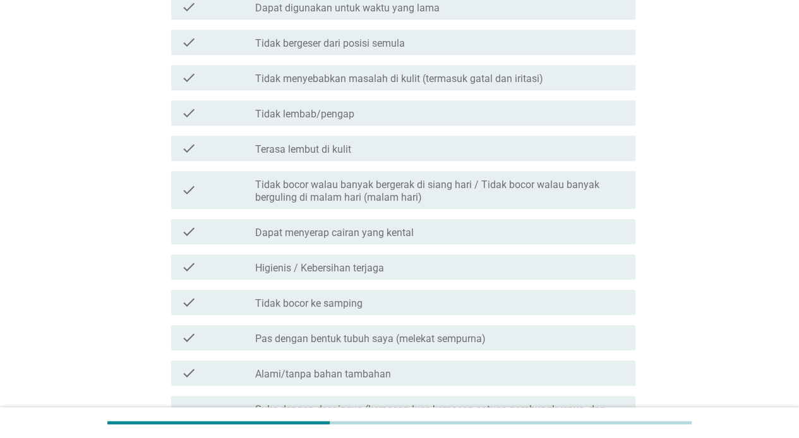
click at [349, 151] on label "Terasa lembut di kulit" at bounding box center [303, 149] width 96 height 13
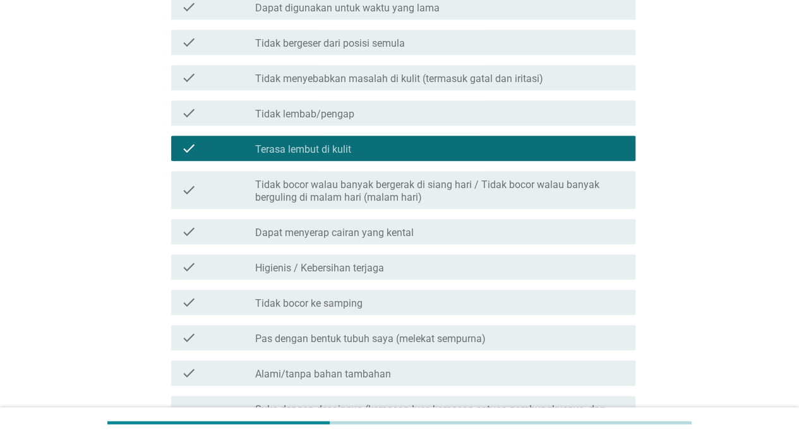
click at [380, 241] on div "check check_box_outline_blank Dapat menyerap cairan yang kental" at bounding box center [403, 231] width 464 height 25
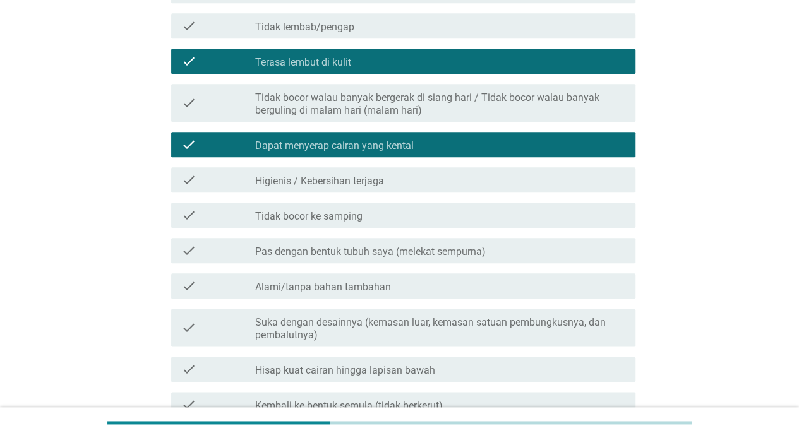
scroll to position [631, 0]
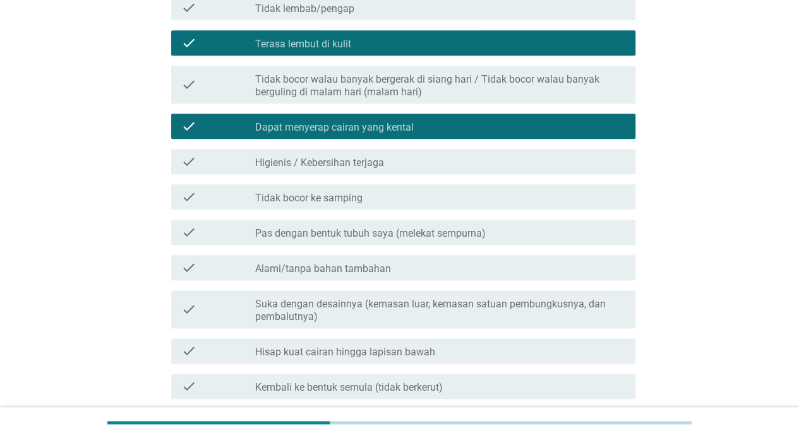
click at [444, 131] on div "check_box_outline_blank Dapat menyerap cairan yang kental" at bounding box center [440, 126] width 370 height 15
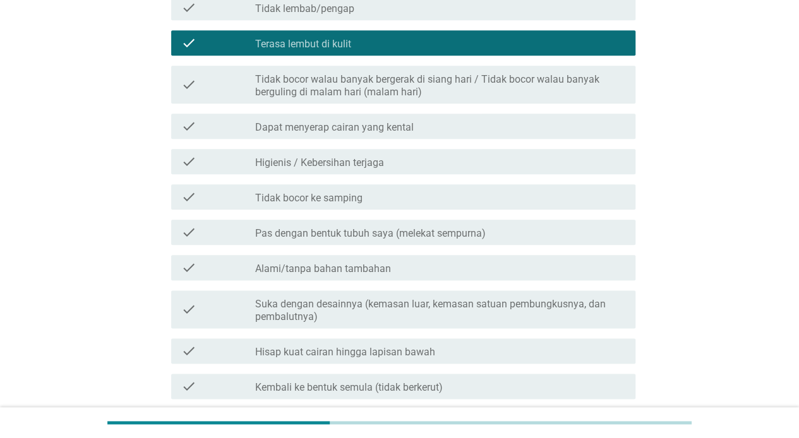
scroll to position [736, 0]
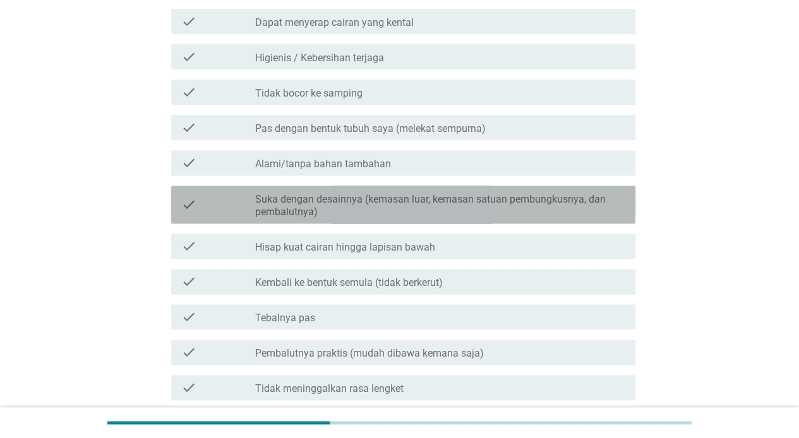
click at [481, 222] on div "check check_box_outline_blank Suka dengan desainnya (kemasan luar, kemasan satu…" at bounding box center [403, 205] width 464 height 38
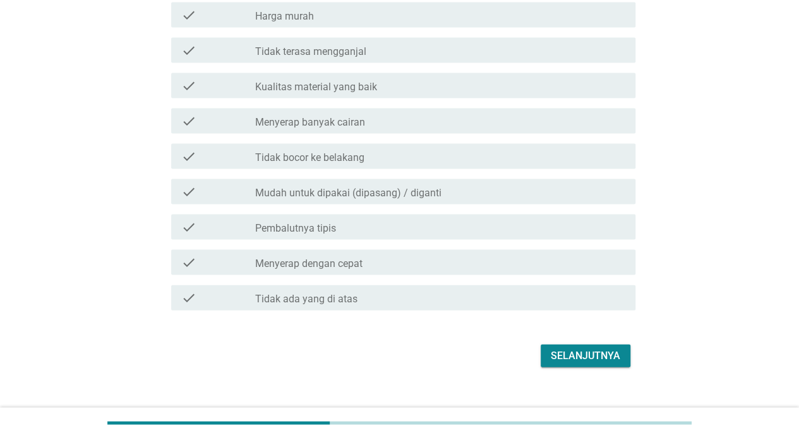
scroll to position [1235, 0]
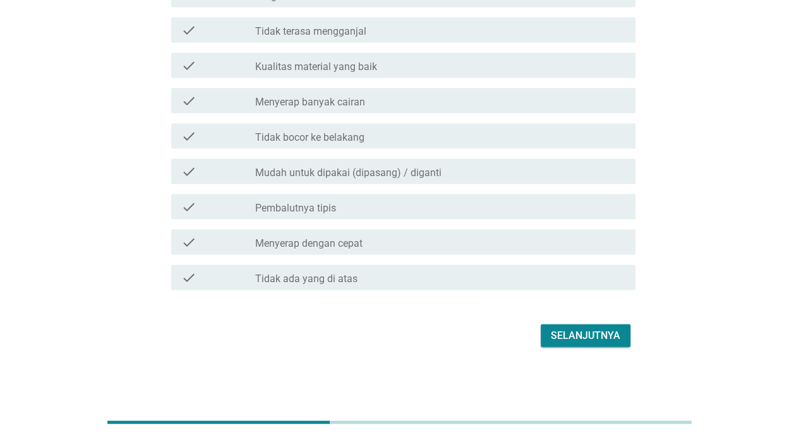
click at [626, 343] on button "Selanjutnya" at bounding box center [585, 335] width 90 height 23
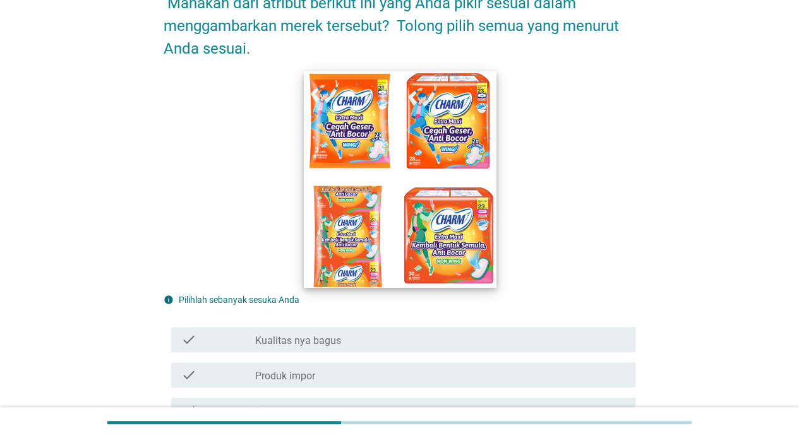
scroll to position [316, 0]
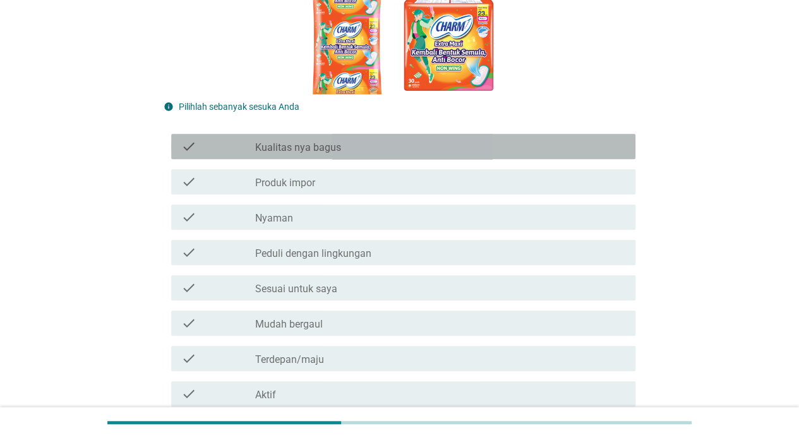
click at [328, 157] on div "check check_box_outline_blank Kualitas nya bagus" at bounding box center [403, 146] width 464 height 25
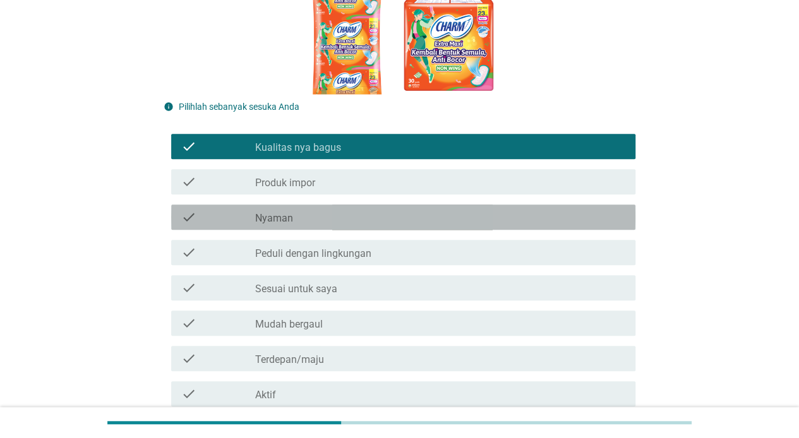
click at [327, 211] on div "check_box_outline_blank Nyaman" at bounding box center [440, 217] width 370 height 15
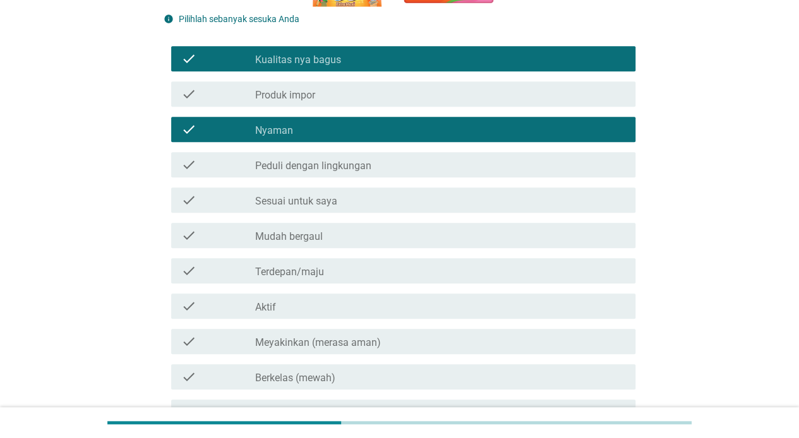
scroll to position [420, 0]
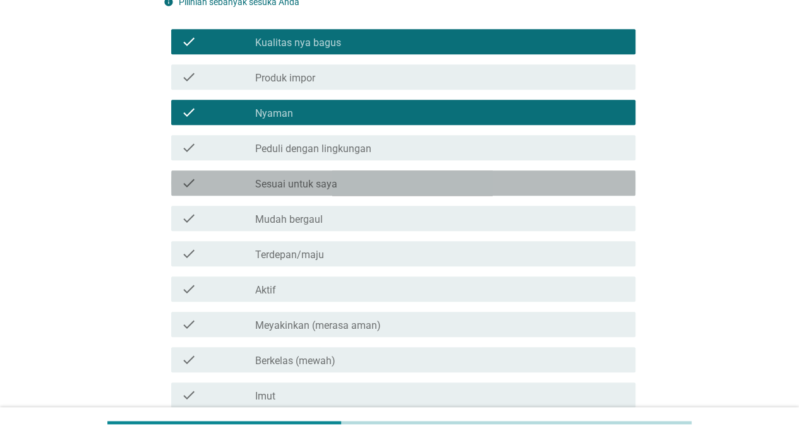
click at [350, 189] on div "check_box_outline_blank Sesuai untuk saya" at bounding box center [440, 182] width 370 height 15
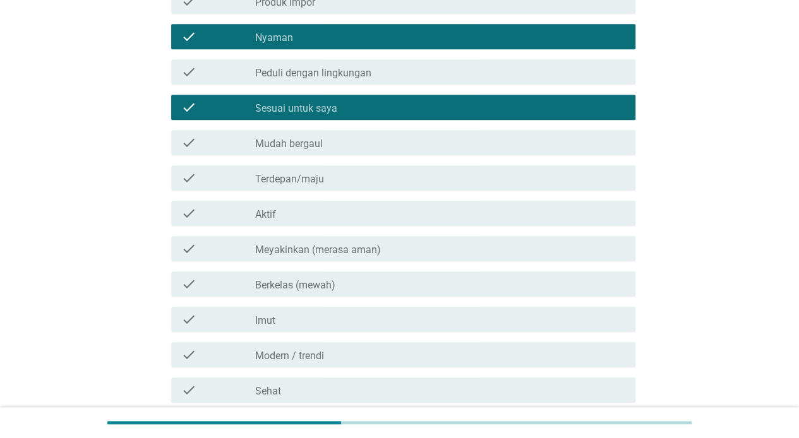
scroll to position [526, 0]
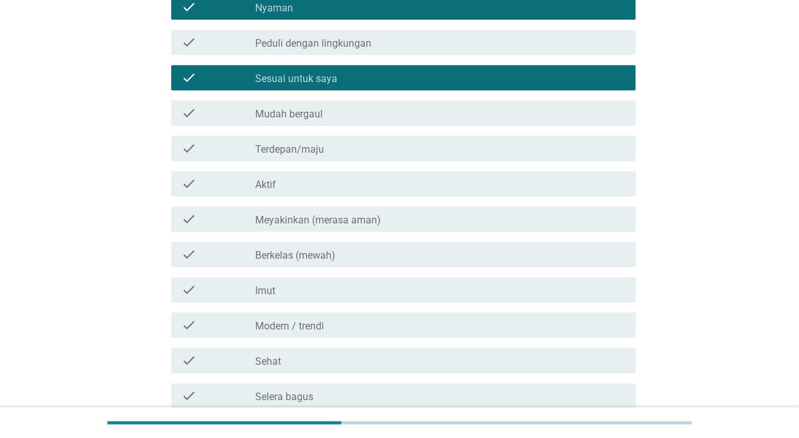
click at [329, 186] on div "check_box_outline_blank Aktif" at bounding box center [440, 183] width 370 height 15
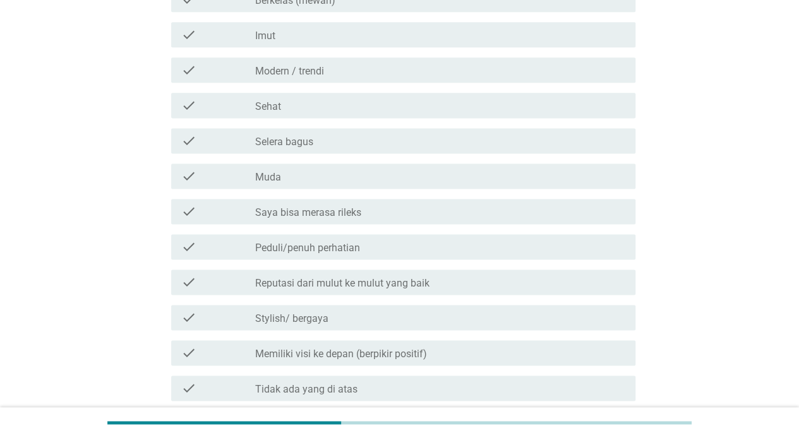
scroll to position [891, 0]
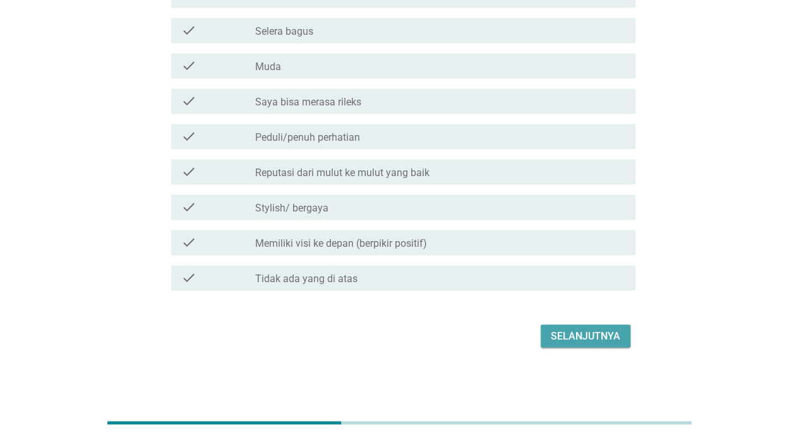
click at [601, 344] on button "Selanjutnya" at bounding box center [585, 335] width 90 height 23
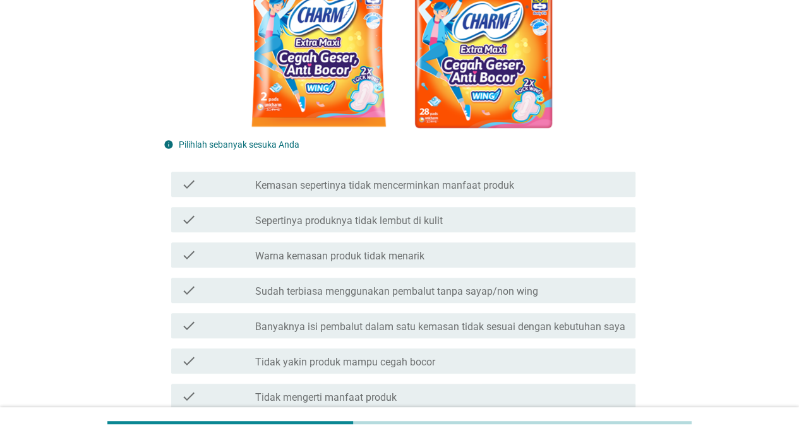
scroll to position [316, 0]
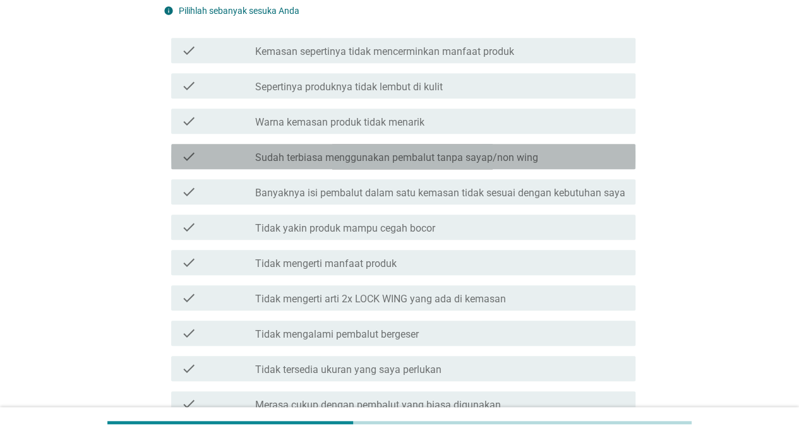
click at [466, 158] on label "Sudah terbiasa menggunakan pembalut tanpa sayap/non wing" at bounding box center [396, 158] width 283 height 13
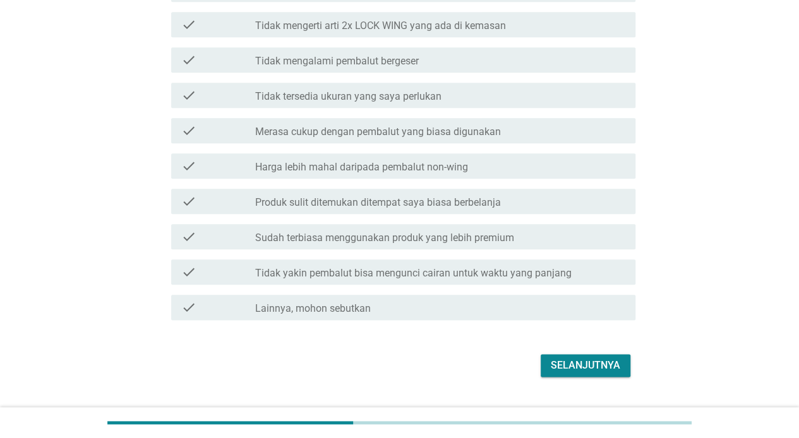
scroll to position [618, 0]
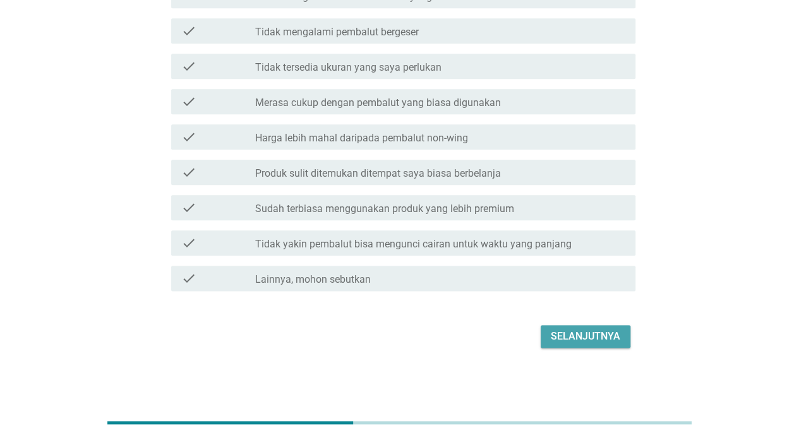
click at [581, 336] on div "Selanjutnya" at bounding box center [584, 336] width 69 height 15
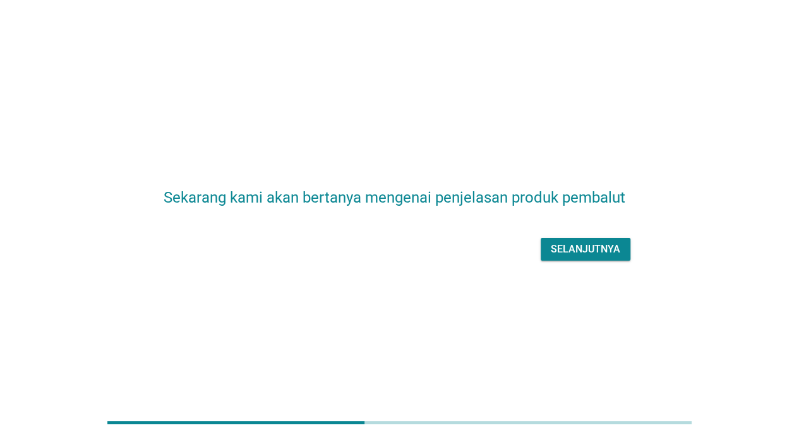
click at [590, 253] on div "Selanjutnya" at bounding box center [584, 249] width 69 height 15
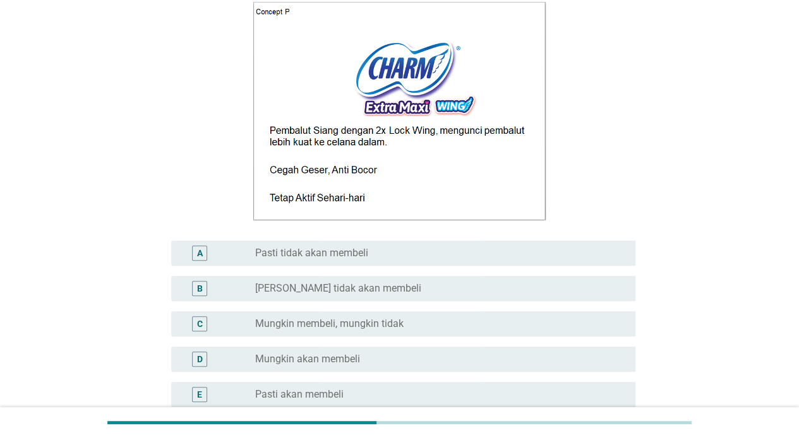
scroll to position [105, 0]
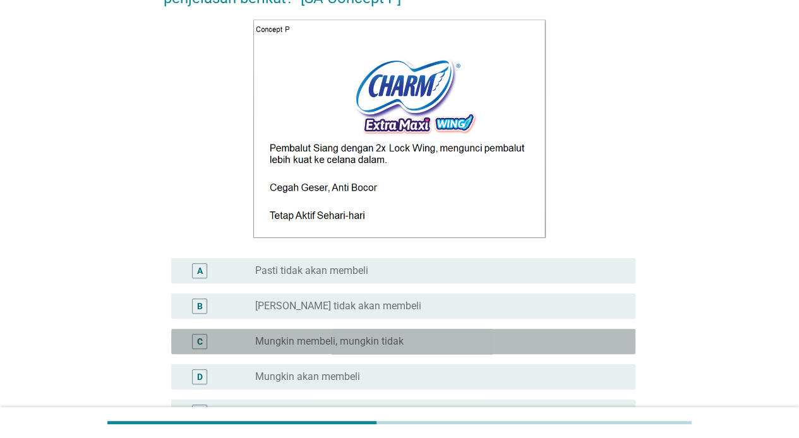
click at [388, 336] on label "Mungkin membeli, mungkin tidak" at bounding box center [329, 341] width 148 height 13
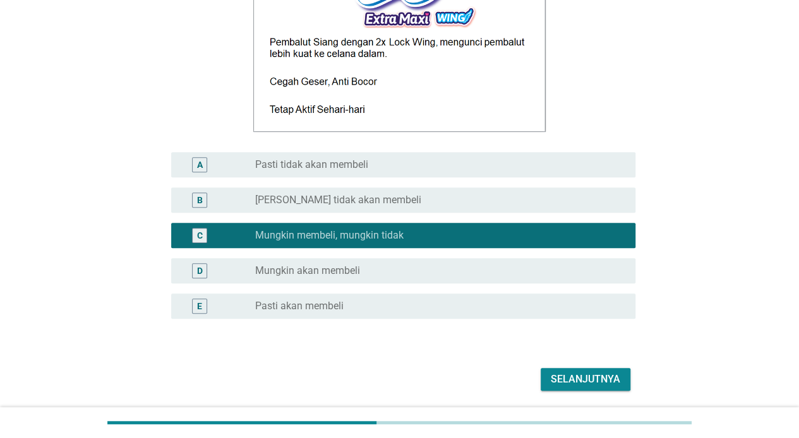
scroll to position [254, 0]
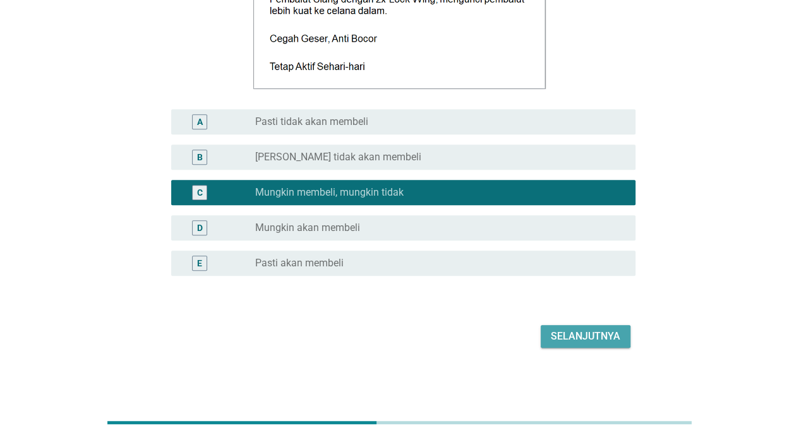
click at [594, 333] on div "Selanjutnya" at bounding box center [584, 336] width 69 height 15
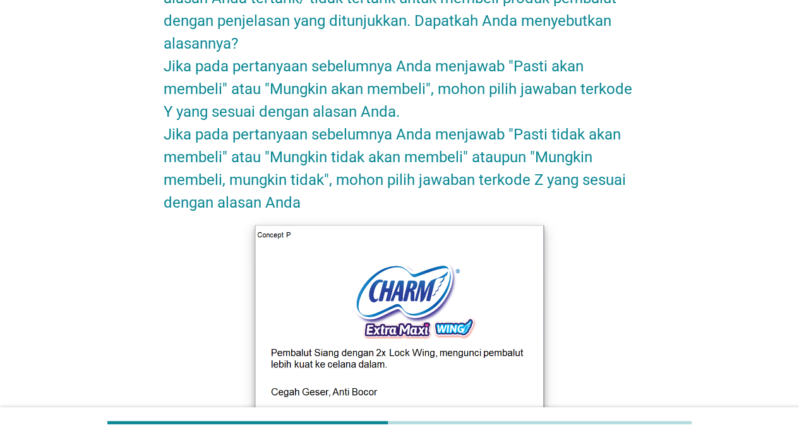
scroll to position [420, 0]
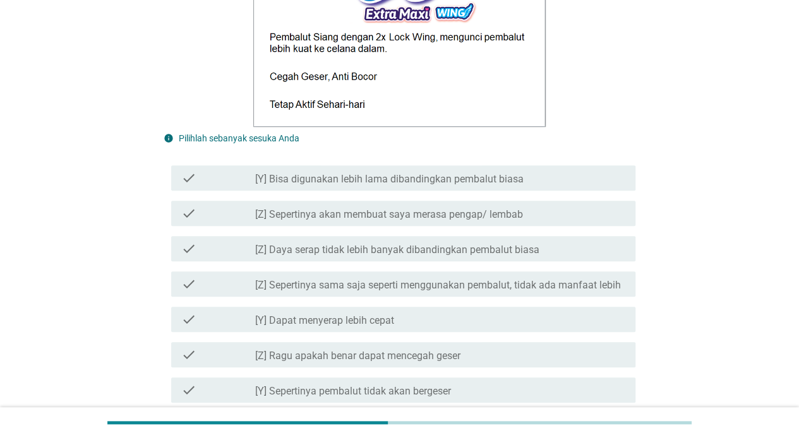
click at [309, 188] on div "check check_box_outline_blank [Y] Bisa digunakan lebih lama dibandingkan pembal…" at bounding box center [403, 177] width 464 height 25
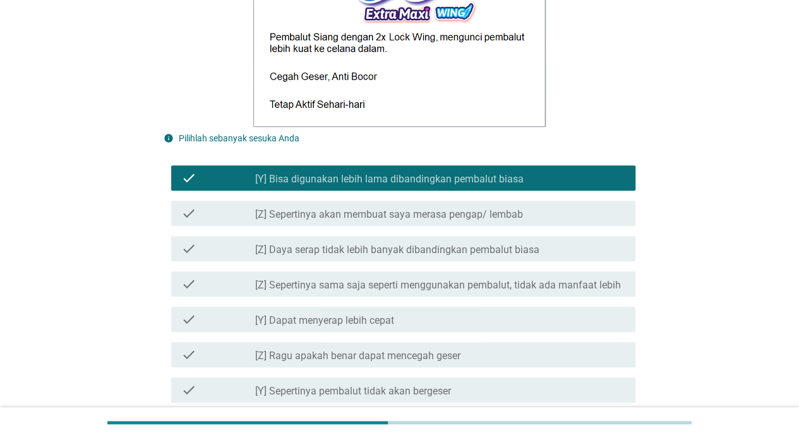
scroll to position [631, 0]
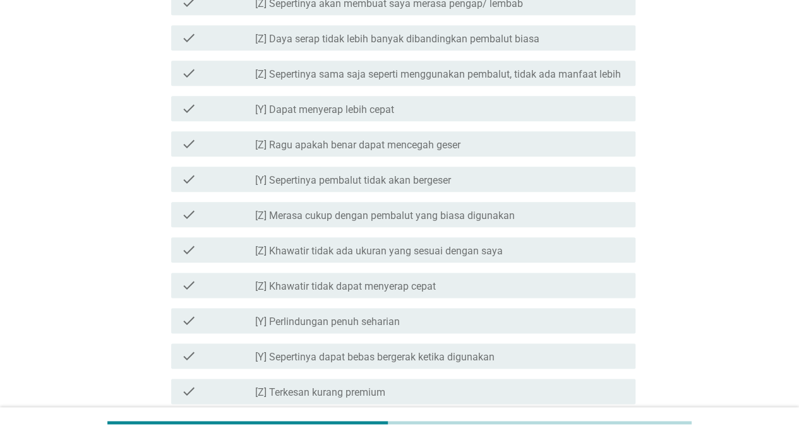
click at [325, 187] on div "check check_box_outline_blank [Y] Sepertinya pembalut tidak akan bergeser" at bounding box center [403, 179] width 464 height 25
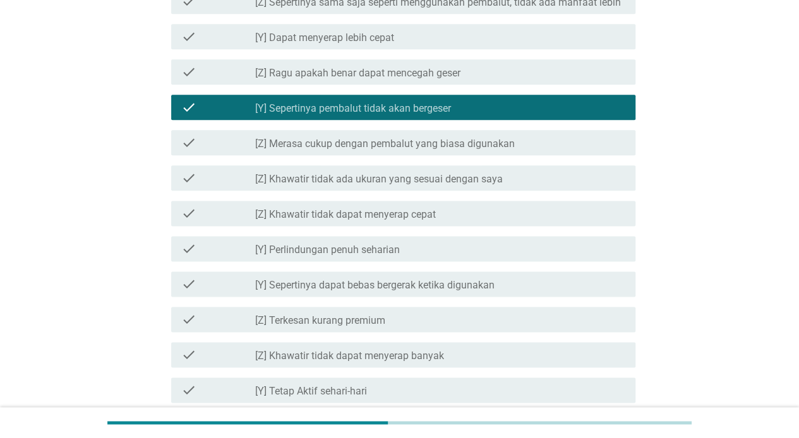
scroll to position [736, 0]
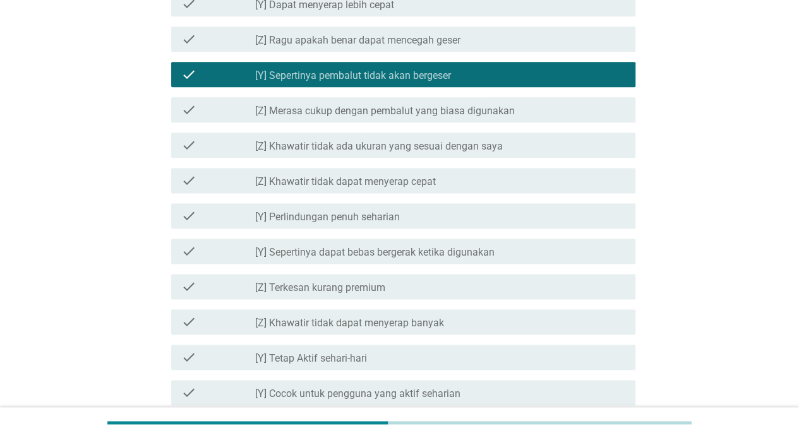
click at [339, 219] on label "[Y] Perlindungan penuh seharian" at bounding box center [327, 217] width 145 height 13
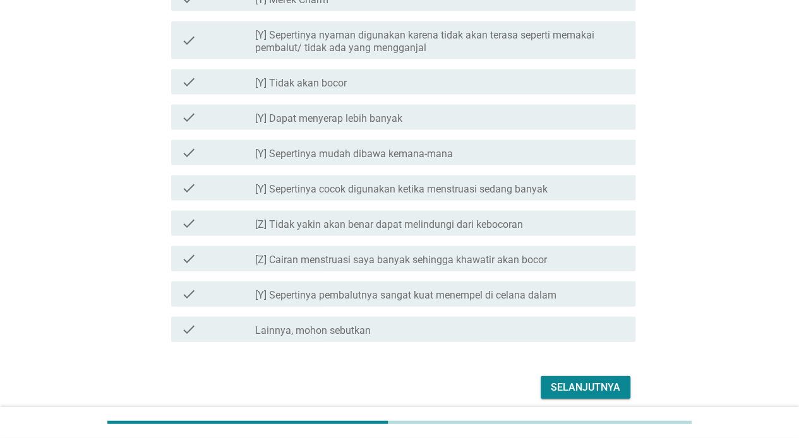
scroll to position [1288, 0]
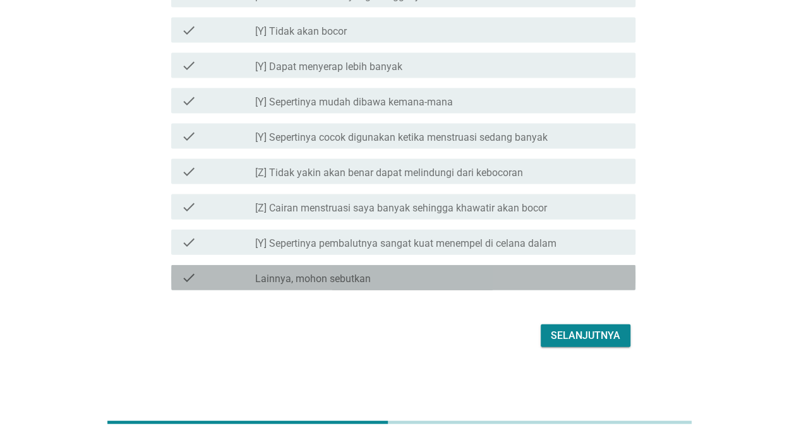
click at [363, 280] on label "Lainnya, mohon sebutkan" at bounding box center [313, 279] width 116 height 13
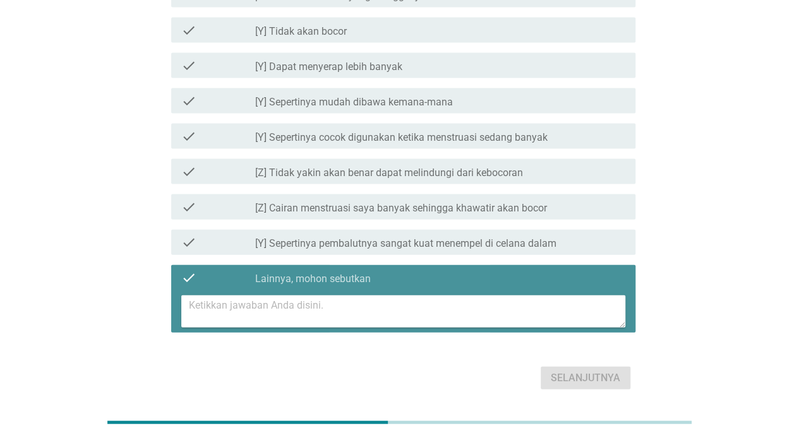
click at [351, 311] on textarea at bounding box center [407, 311] width 436 height 32
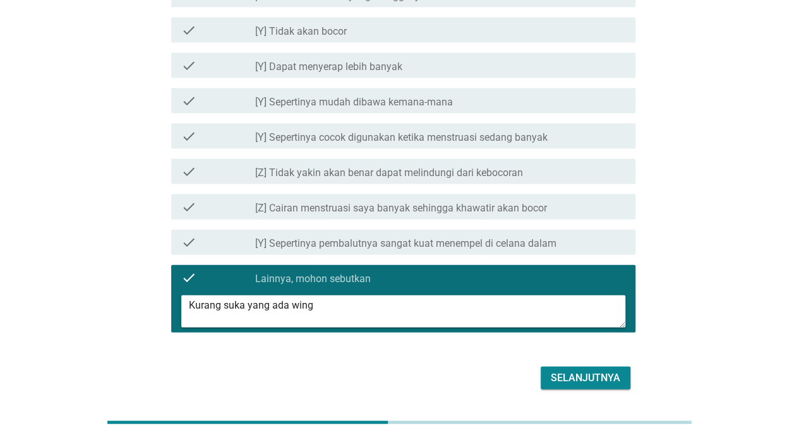
type textarea "Kurang suka yang ada wing"
click at [548, 375] on button "Selanjutnya" at bounding box center [585, 378] width 90 height 23
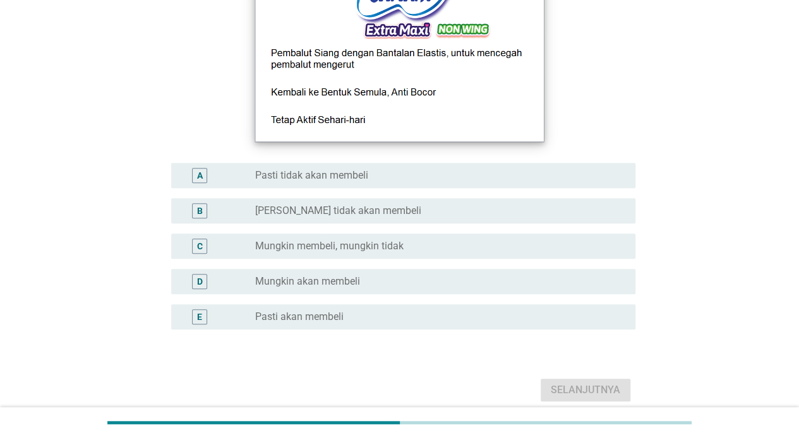
scroll to position [210, 0]
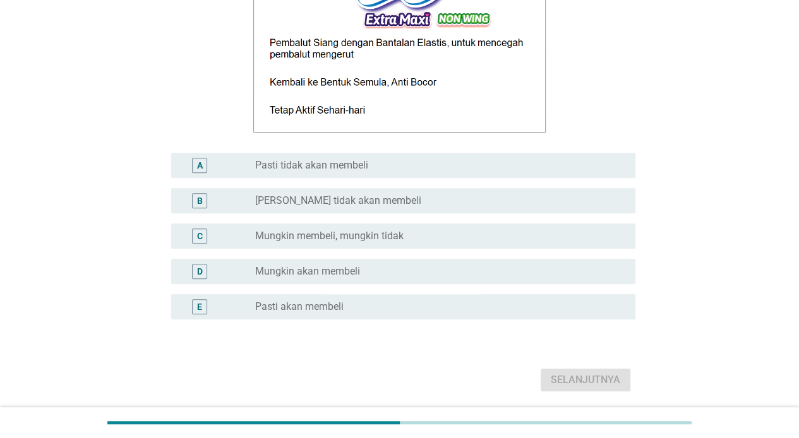
click at [335, 299] on div "radio_button_unchecked Pasti akan membeli" at bounding box center [440, 306] width 370 height 15
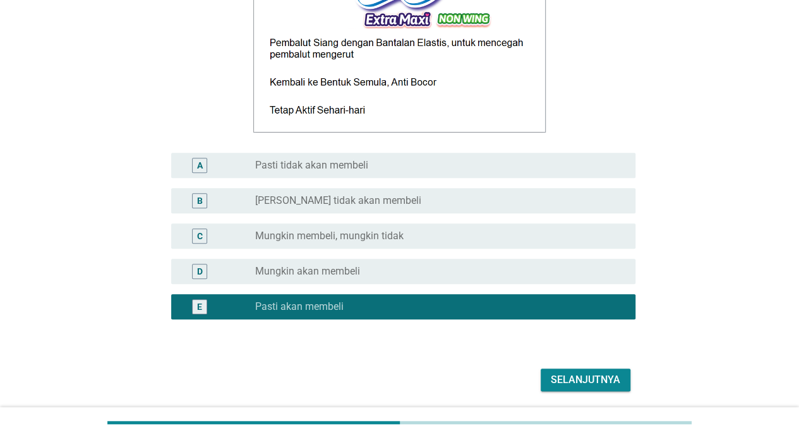
click at [562, 376] on div "Selanjutnya" at bounding box center [584, 379] width 69 height 15
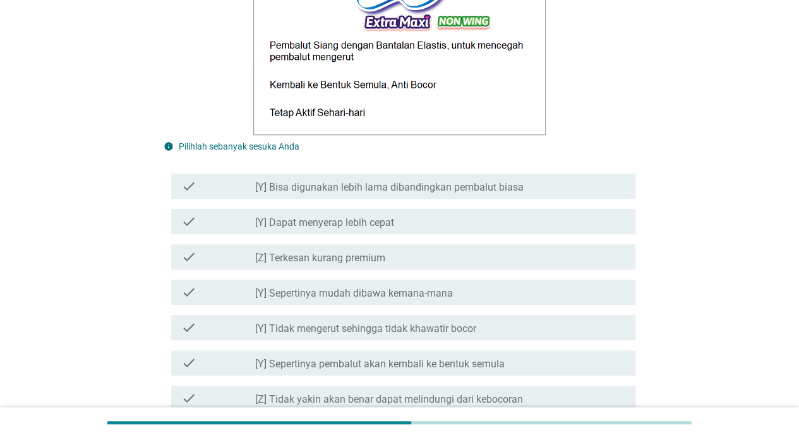
scroll to position [420, 0]
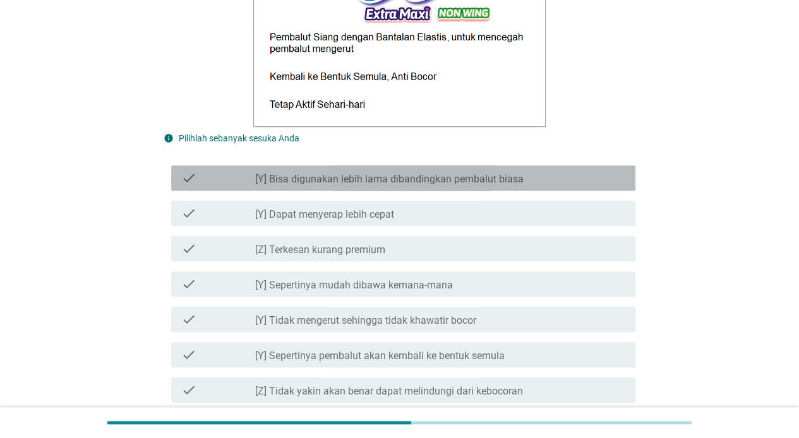
click at [381, 182] on label "[Y] Bisa digunakan lebih lama dibandingkan pembalut biasa" at bounding box center [389, 179] width 268 height 13
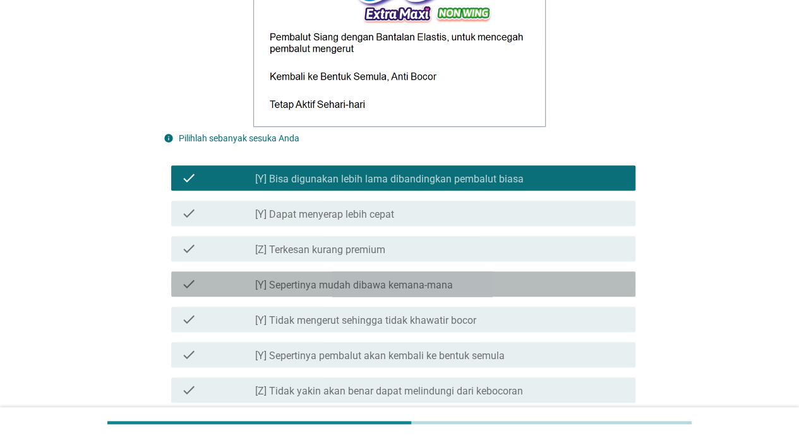
click at [386, 290] on label "[Y] Sepertinya mudah dibawa kemana-mana" at bounding box center [354, 285] width 198 height 13
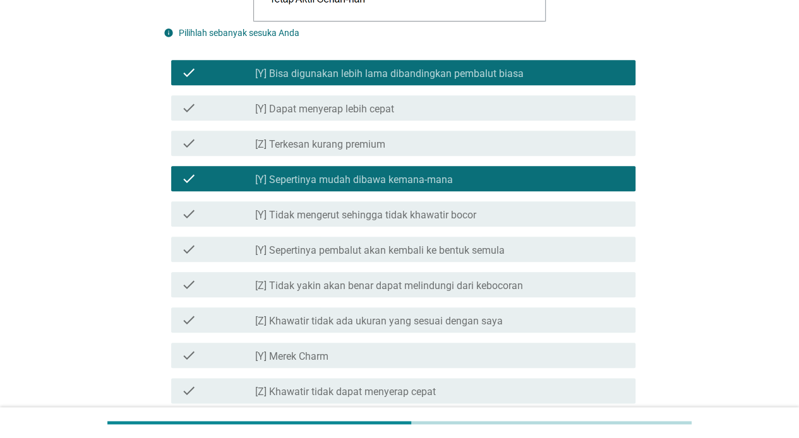
scroll to position [631, 0]
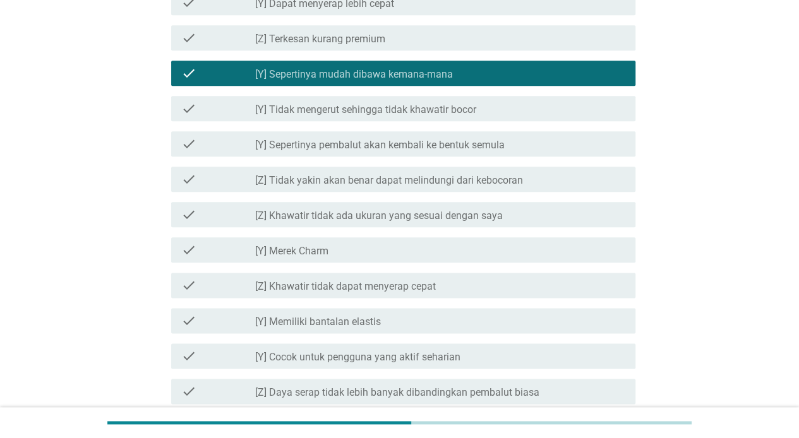
click at [338, 261] on div "check check_box_outline_blank [Y] Merek Charm" at bounding box center [403, 249] width 464 height 25
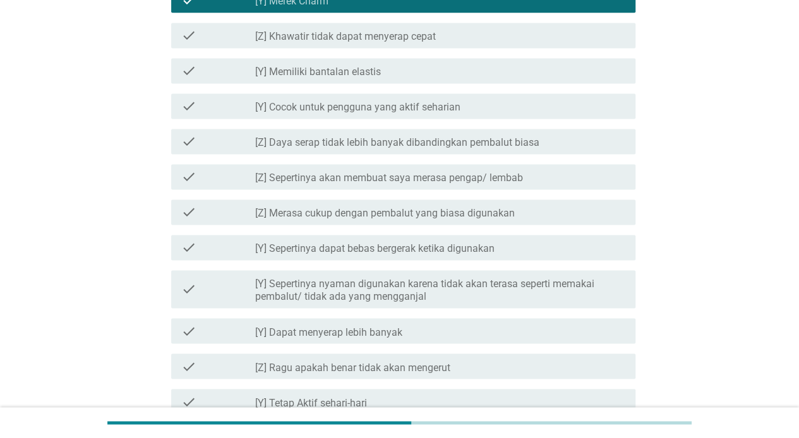
scroll to position [947, 0]
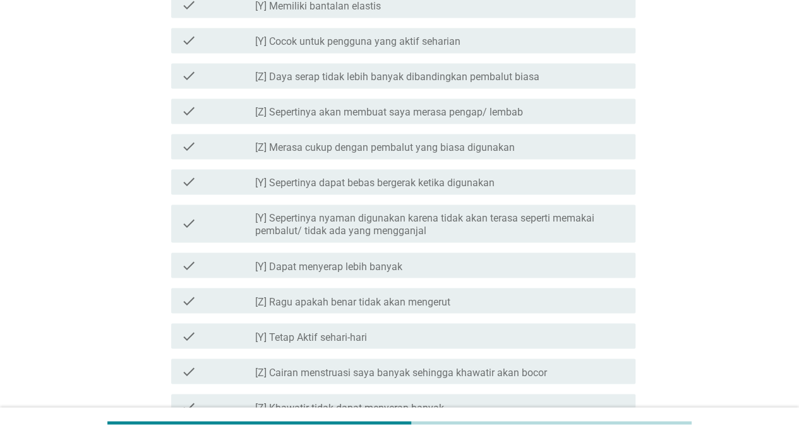
click at [367, 267] on label "[Y] Dapat menyerap lebih banyak" at bounding box center [328, 266] width 147 height 13
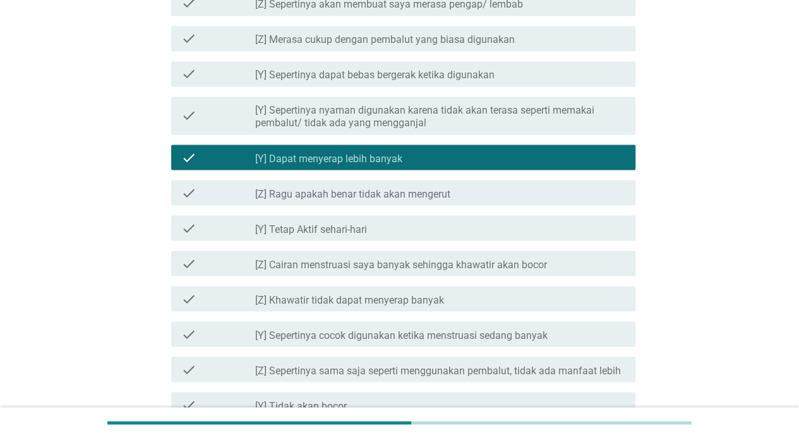
scroll to position [1157, 0]
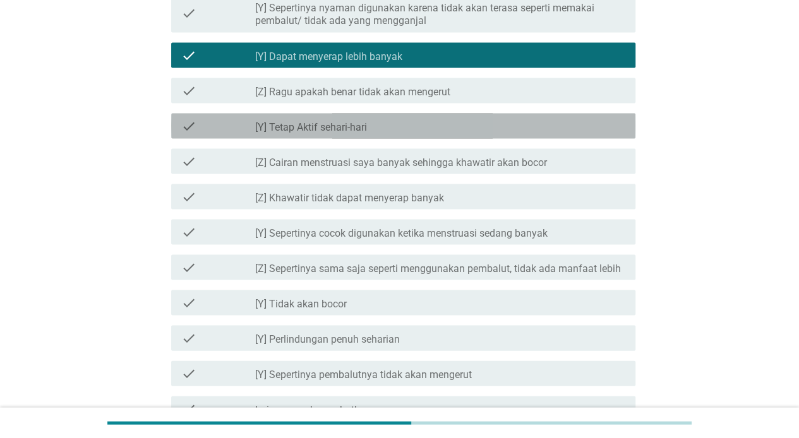
click at [369, 131] on div "check_box_outline_blank [Y] Tetap Aktif sehari-hari" at bounding box center [440, 125] width 370 height 15
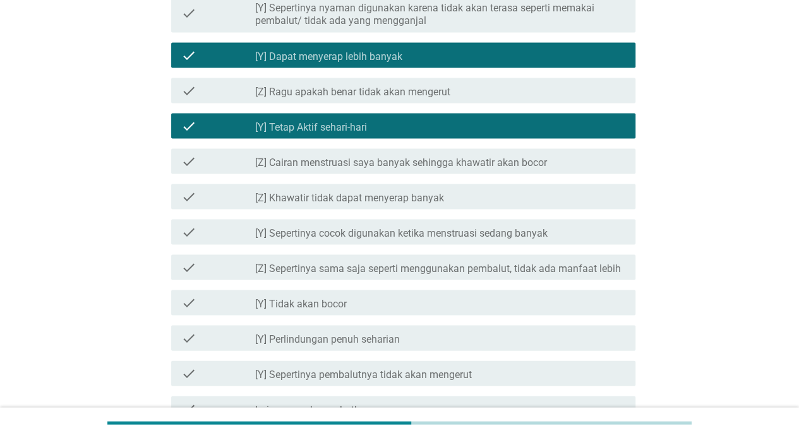
scroll to position [1288, 0]
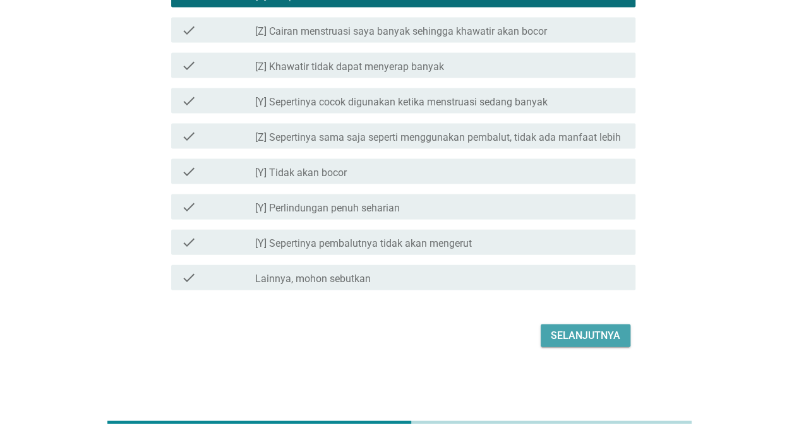
click at [596, 325] on button "Selanjutnya" at bounding box center [585, 335] width 90 height 23
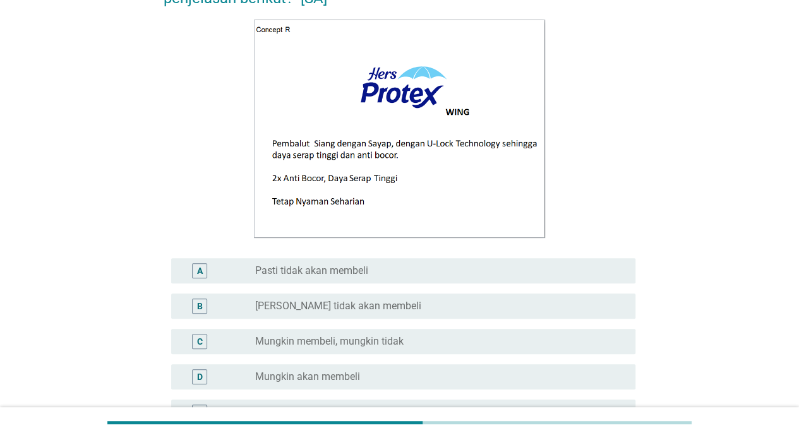
scroll to position [210, 0]
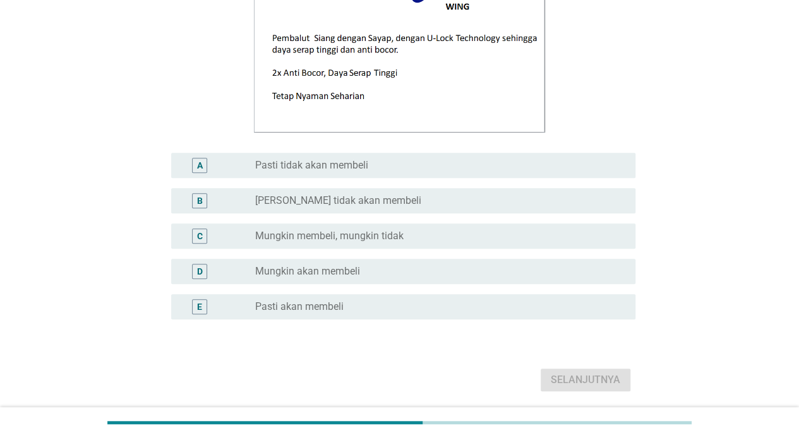
click at [392, 275] on div "radio_button_unchecked Mungkin akan membeli" at bounding box center [435, 271] width 360 height 13
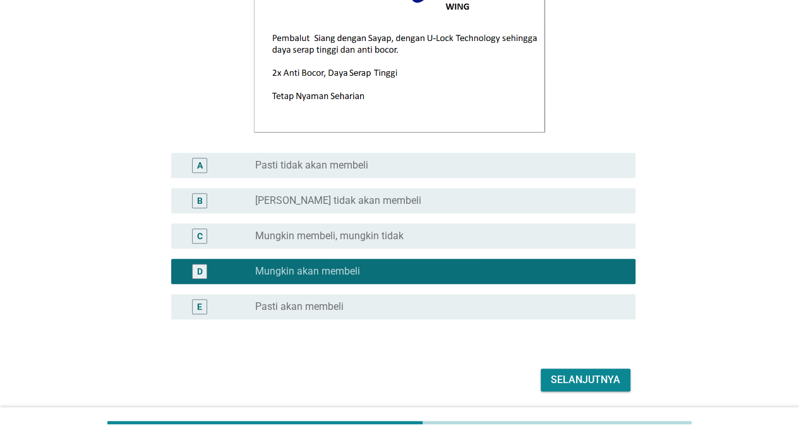
click at [597, 378] on div "Selanjutnya" at bounding box center [584, 379] width 69 height 15
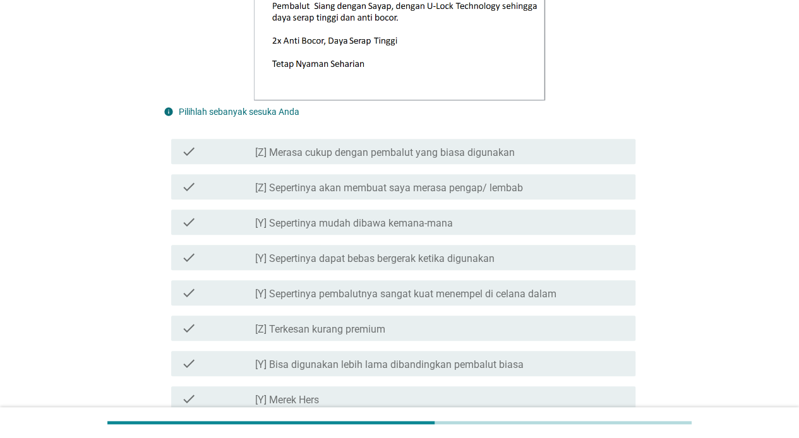
scroll to position [420, 0]
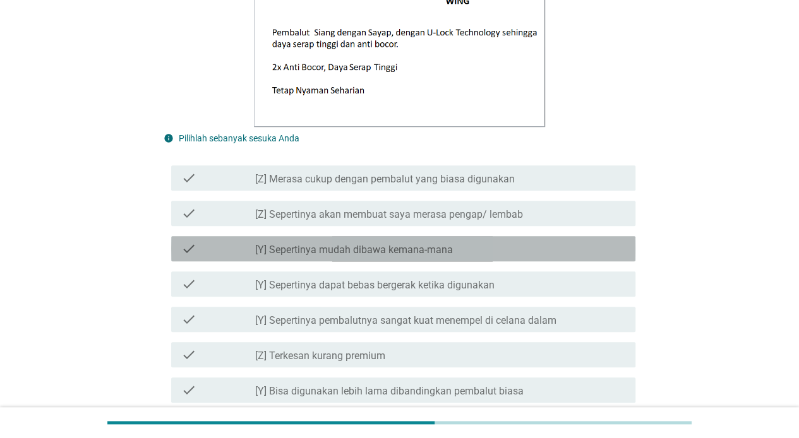
click at [369, 251] on label "[Y] Sepertinya mudah dibawa kemana-mana" at bounding box center [354, 250] width 198 height 13
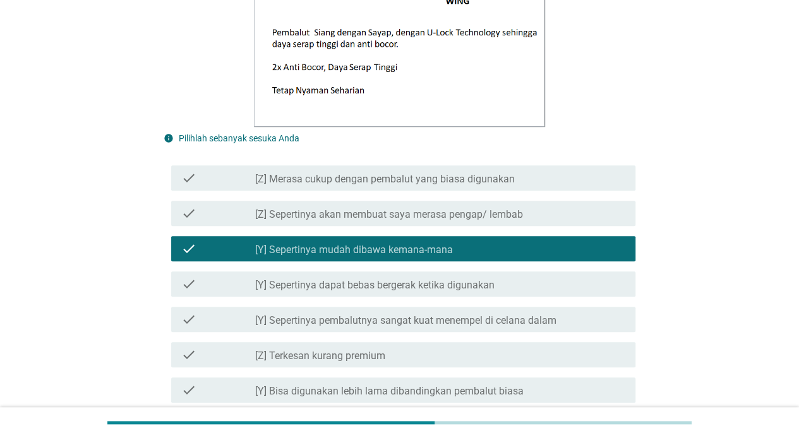
scroll to position [526, 0]
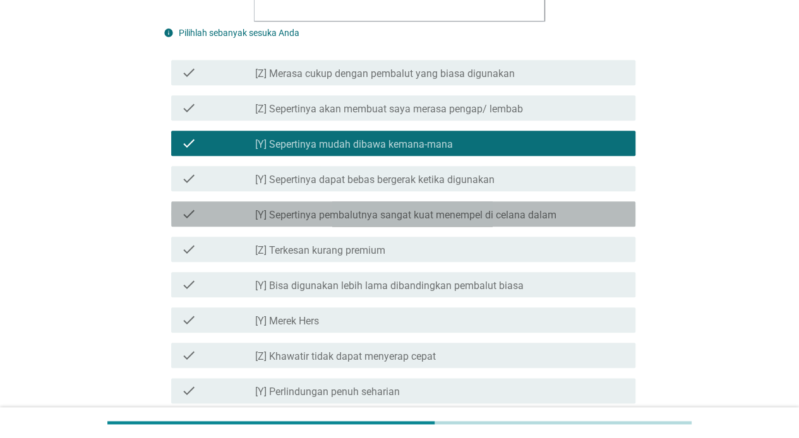
click at [371, 218] on label "[Y] Sepertinya pembalutnya sangat kuat menempel di celana dalam" at bounding box center [405, 215] width 301 height 13
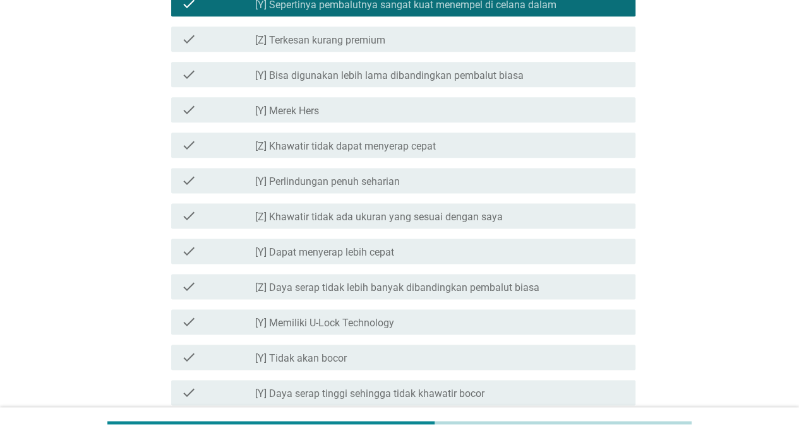
scroll to position [841, 0]
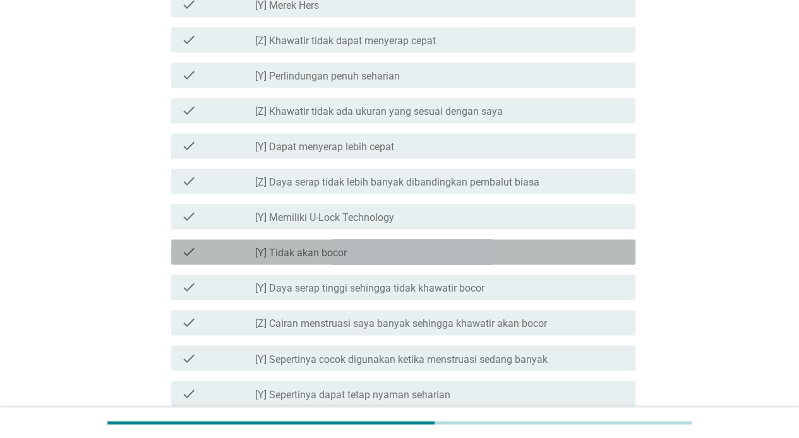
click at [348, 254] on div "check_box_outline_blank [Y] Tidak akan bocor" at bounding box center [440, 251] width 370 height 15
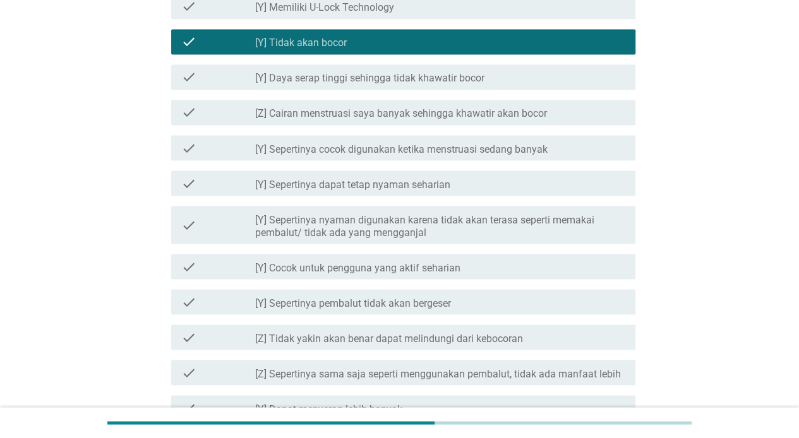
scroll to position [1252, 0]
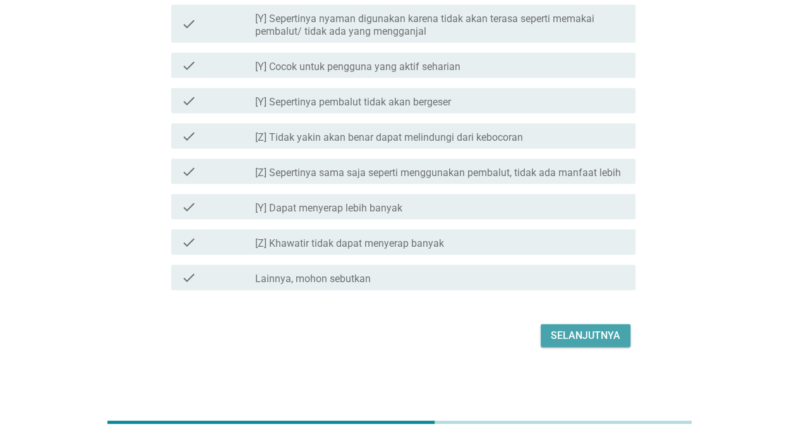
click at [611, 339] on div "Selanjutnya" at bounding box center [584, 335] width 69 height 15
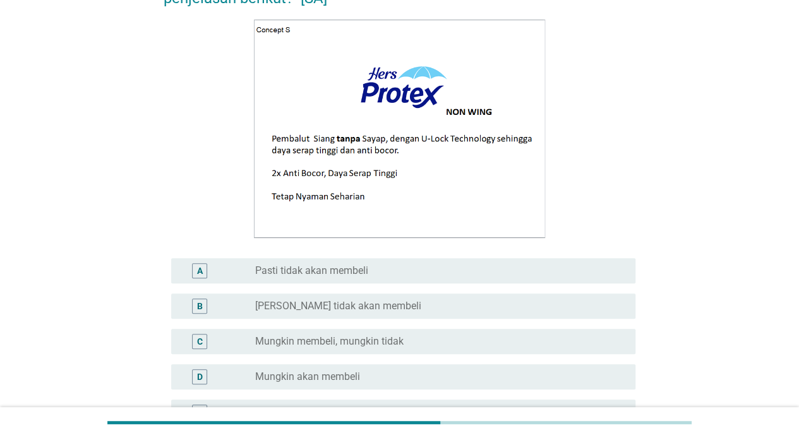
scroll to position [210, 0]
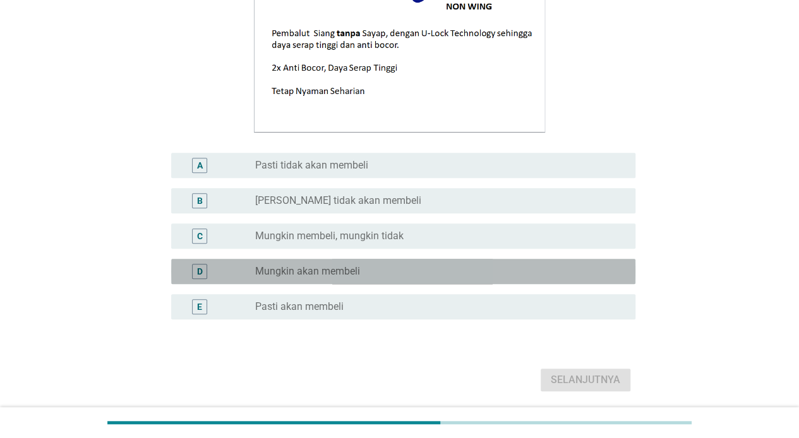
click at [360, 275] on div "radio_button_unchecked Mungkin akan membeli" at bounding box center [435, 271] width 360 height 13
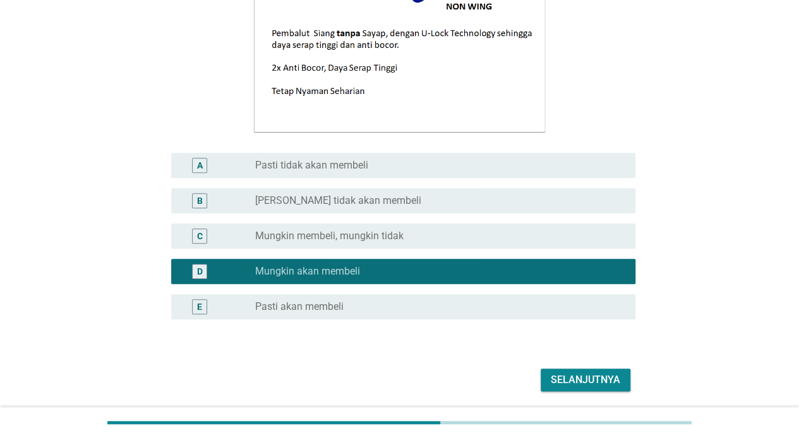
click at [547, 374] on button "Selanjutnya" at bounding box center [585, 380] width 90 height 23
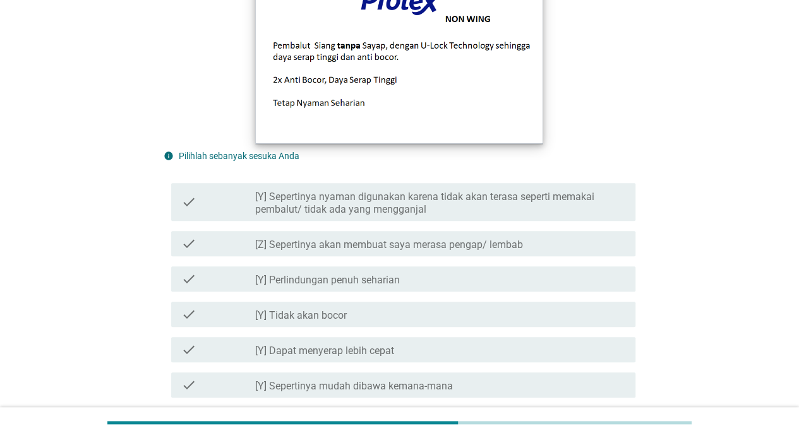
scroll to position [420, 0]
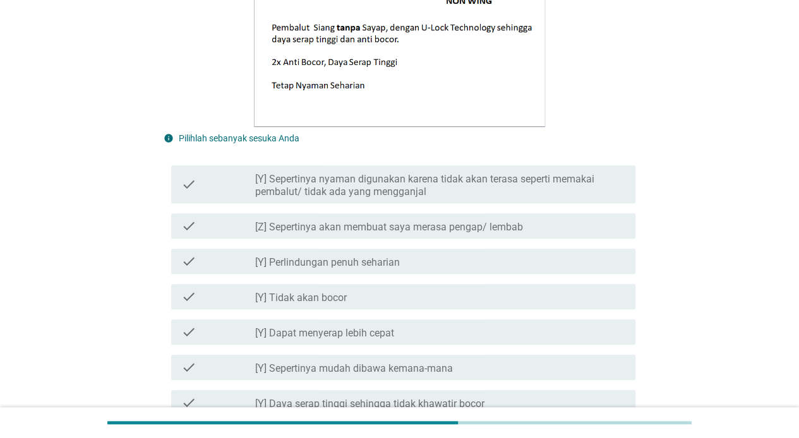
click at [360, 263] on label "[Y] Perlindungan penuh seharian" at bounding box center [327, 262] width 145 height 13
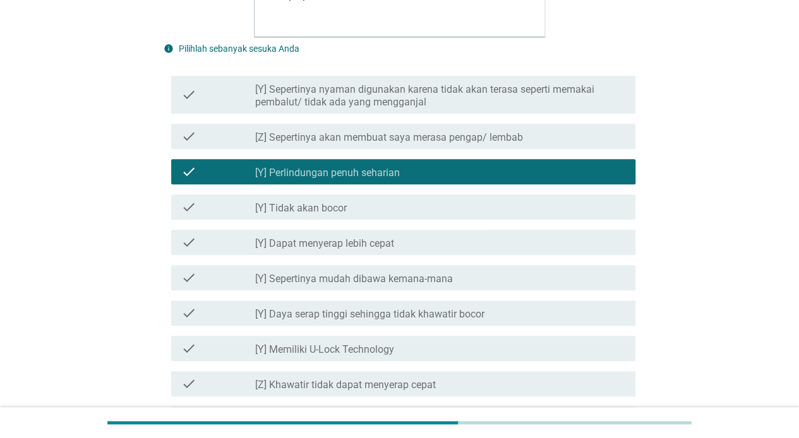
scroll to position [631, 0]
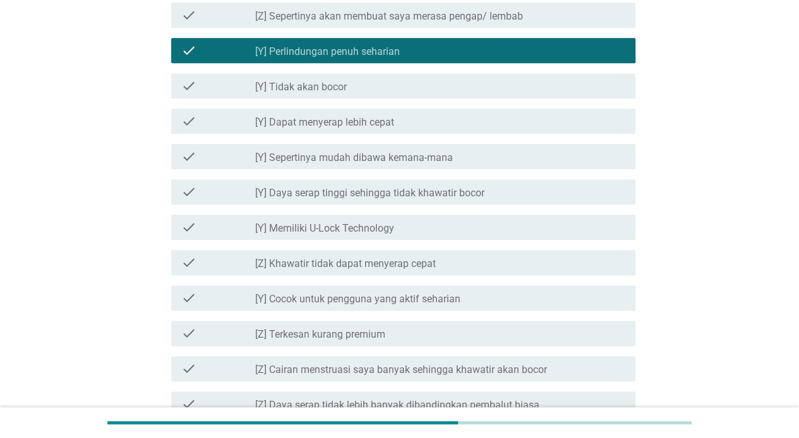
click at [356, 158] on label "[Y] Sepertinya mudah dibawa kemana-mana" at bounding box center [354, 158] width 198 height 13
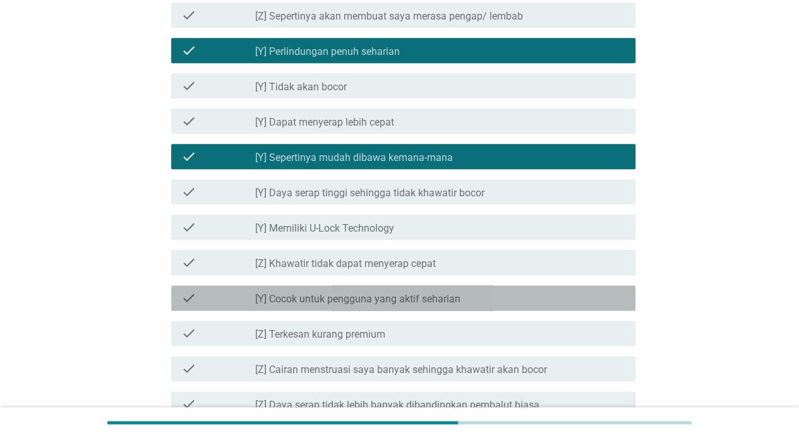
click at [355, 295] on label "[Y] Cocok untuk pengguna yang aktif seharian" at bounding box center [357, 299] width 205 height 13
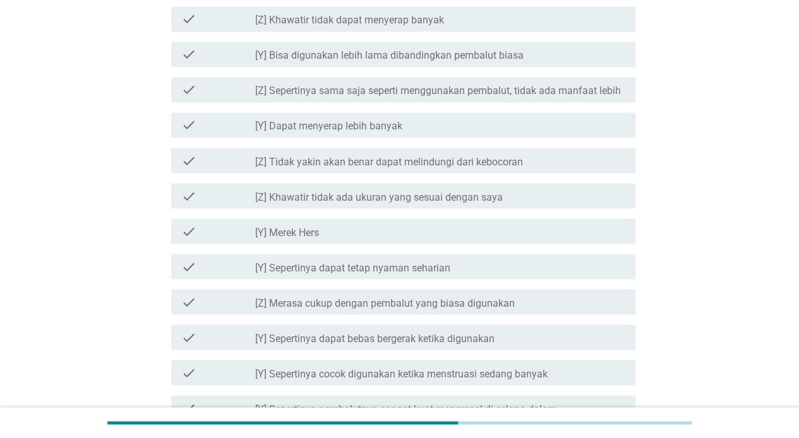
scroll to position [1252, 0]
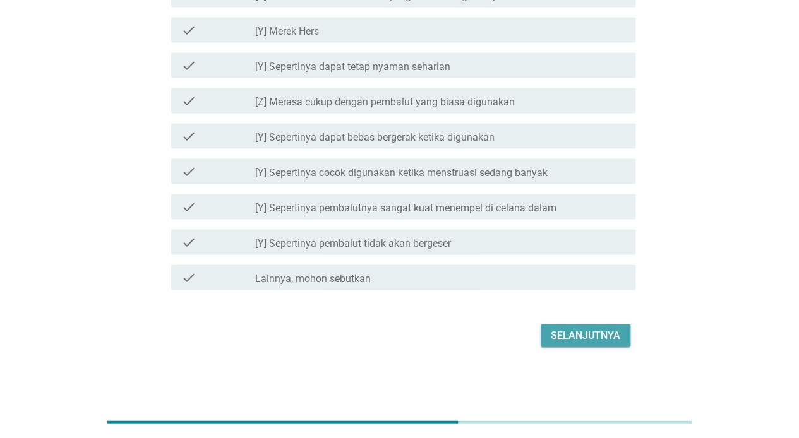
click at [590, 330] on div "Selanjutnya" at bounding box center [584, 335] width 69 height 15
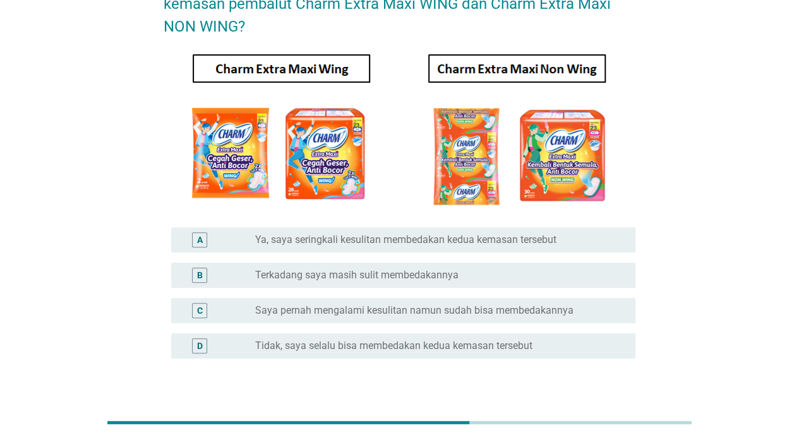
scroll to position [182, 0]
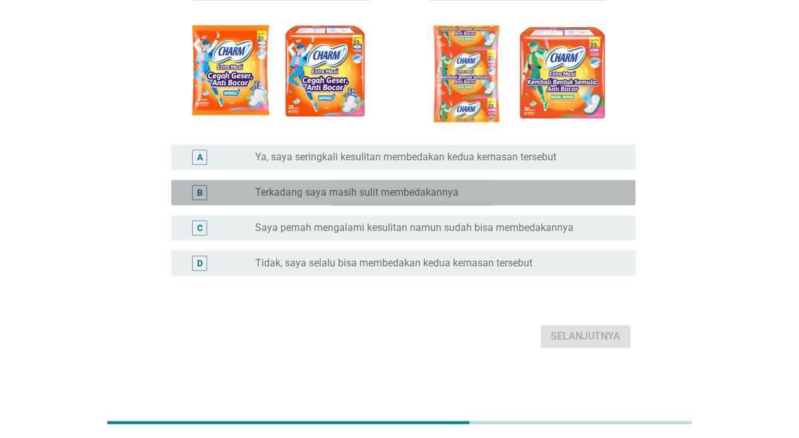
click at [379, 184] on div "B radio_button_unchecked Terkadang saya masih sulit membedakannya" at bounding box center [403, 192] width 464 height 25
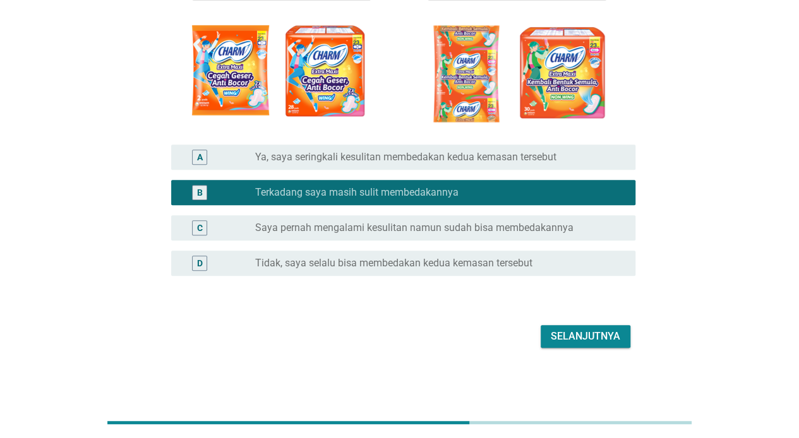
click at [577, 342] on div "Selanjutnya" at bounding box center [584, 336] width 69 height 15
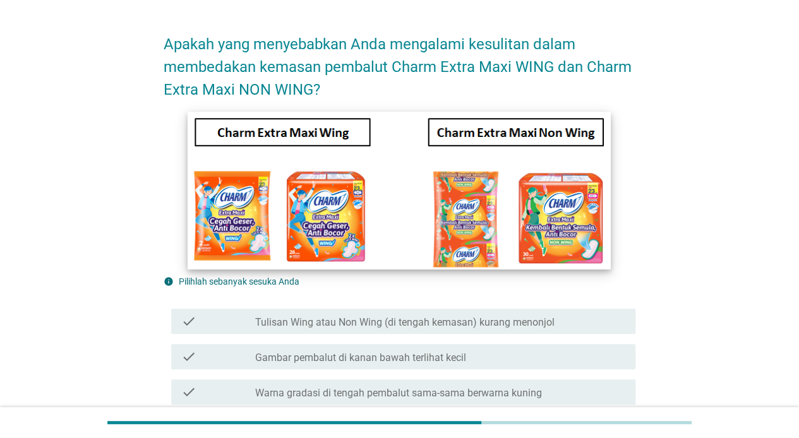
scroll to position [105, 0]
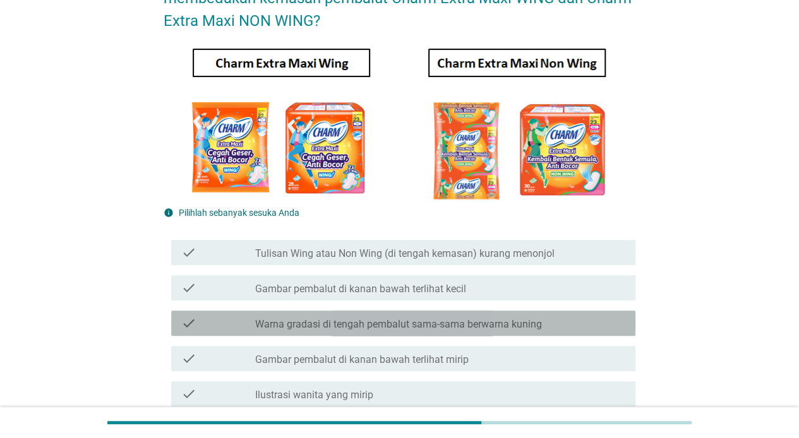
click at [444, 333] on div "check check_box_outline_blank Warna gradasi di tengah pembalut sama-sama berwar…" at bounding box center [403, 323] width 464 height 25
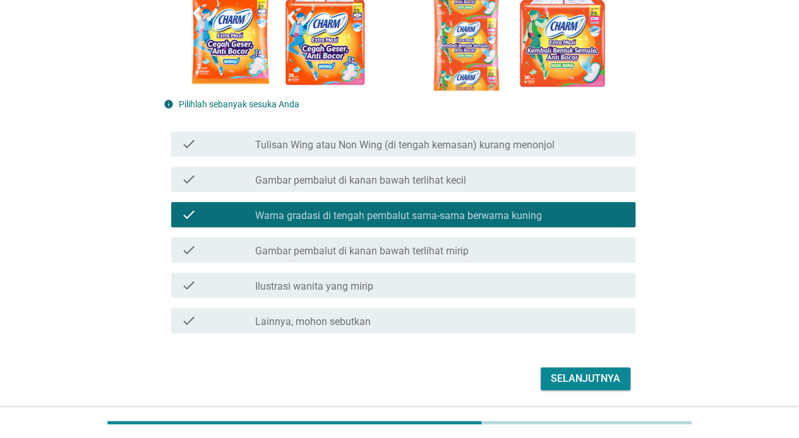
scroll to position [256, 0]
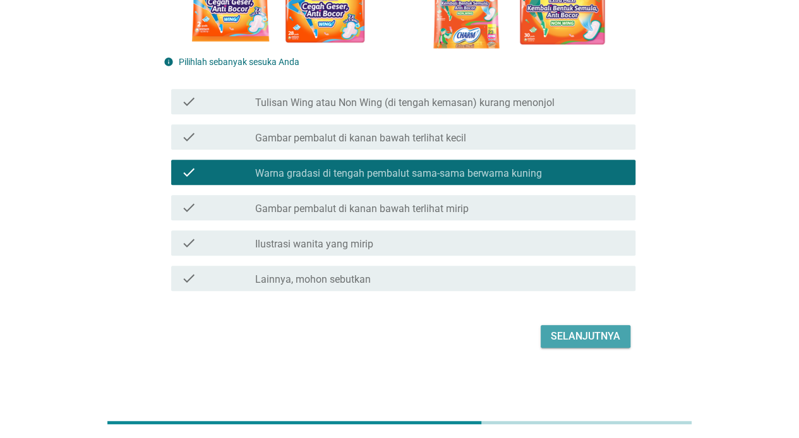
click at [582, 342] on div "Selanjutnya" at bounding box center [584, 336] width 69 height 15
